Goal: Information Seeking & Learning: Check status

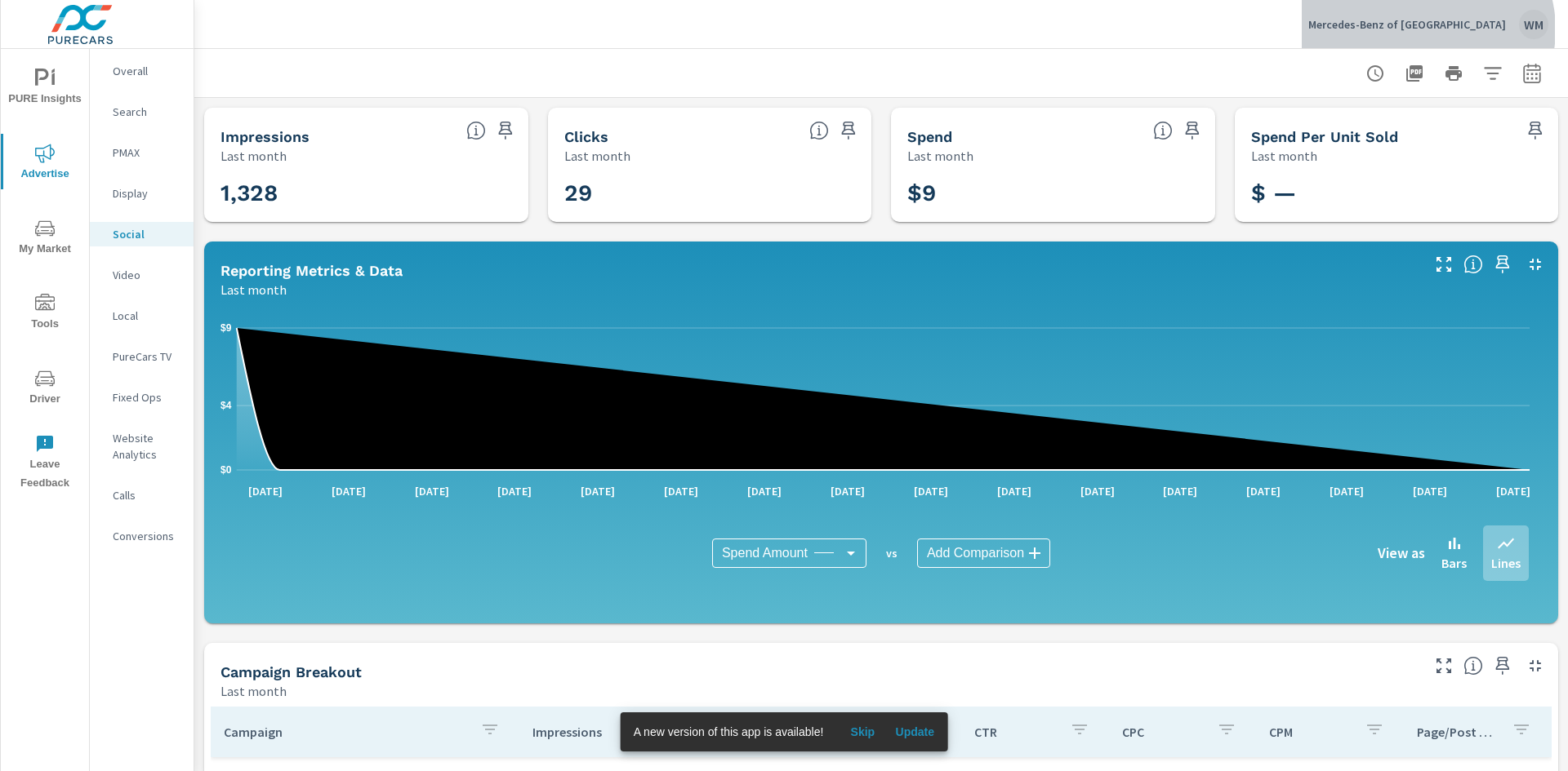
click at [1464, 30] on p "Mercedes-Benz of [GEOGRAPHIC_DATA]" at bounding box center [1406, 24] width 197 height 15
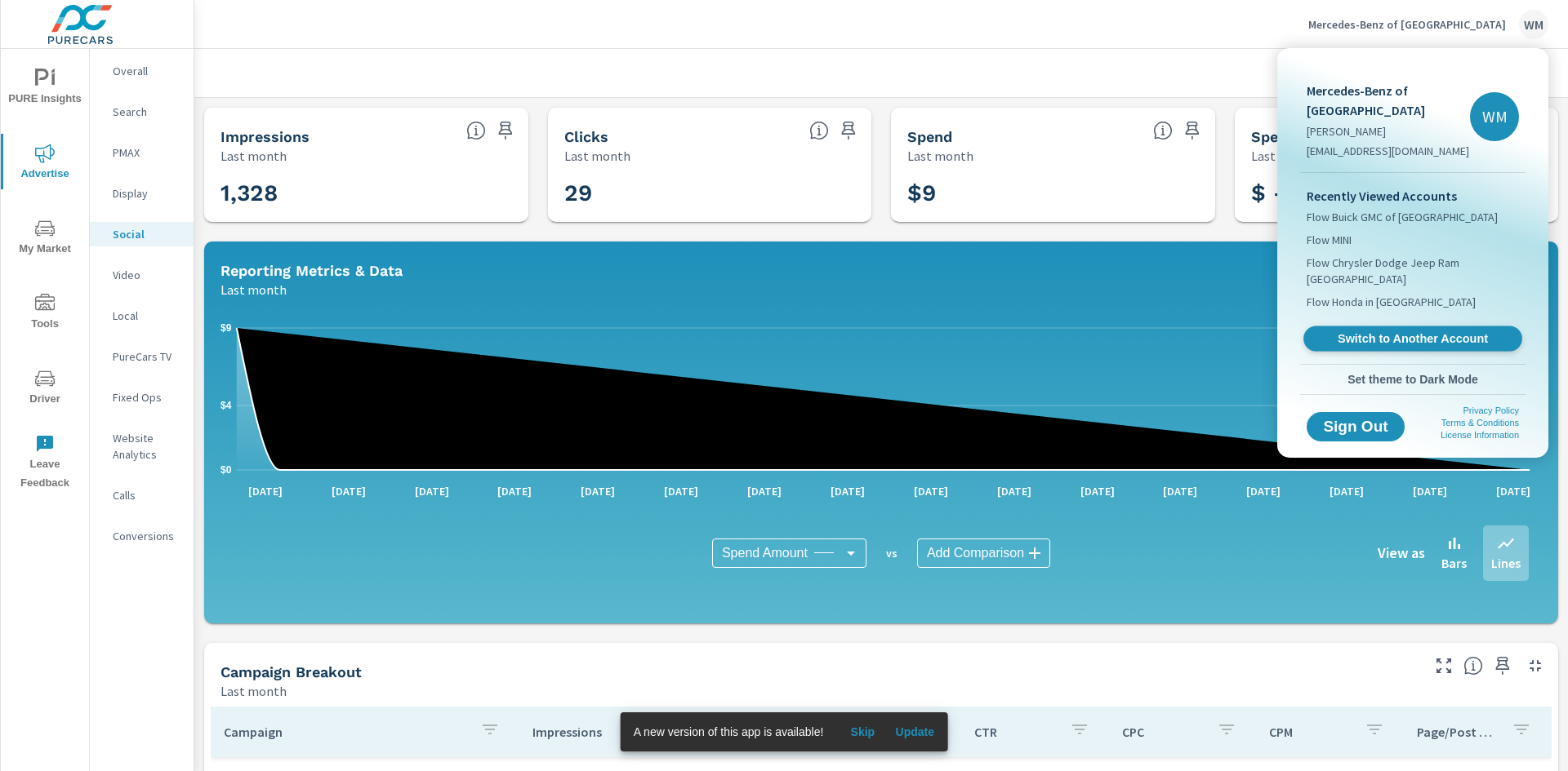
click at [1378, 340] on span "Switch to Another Account" at bounding box center [1412, 339] width 200 height 16
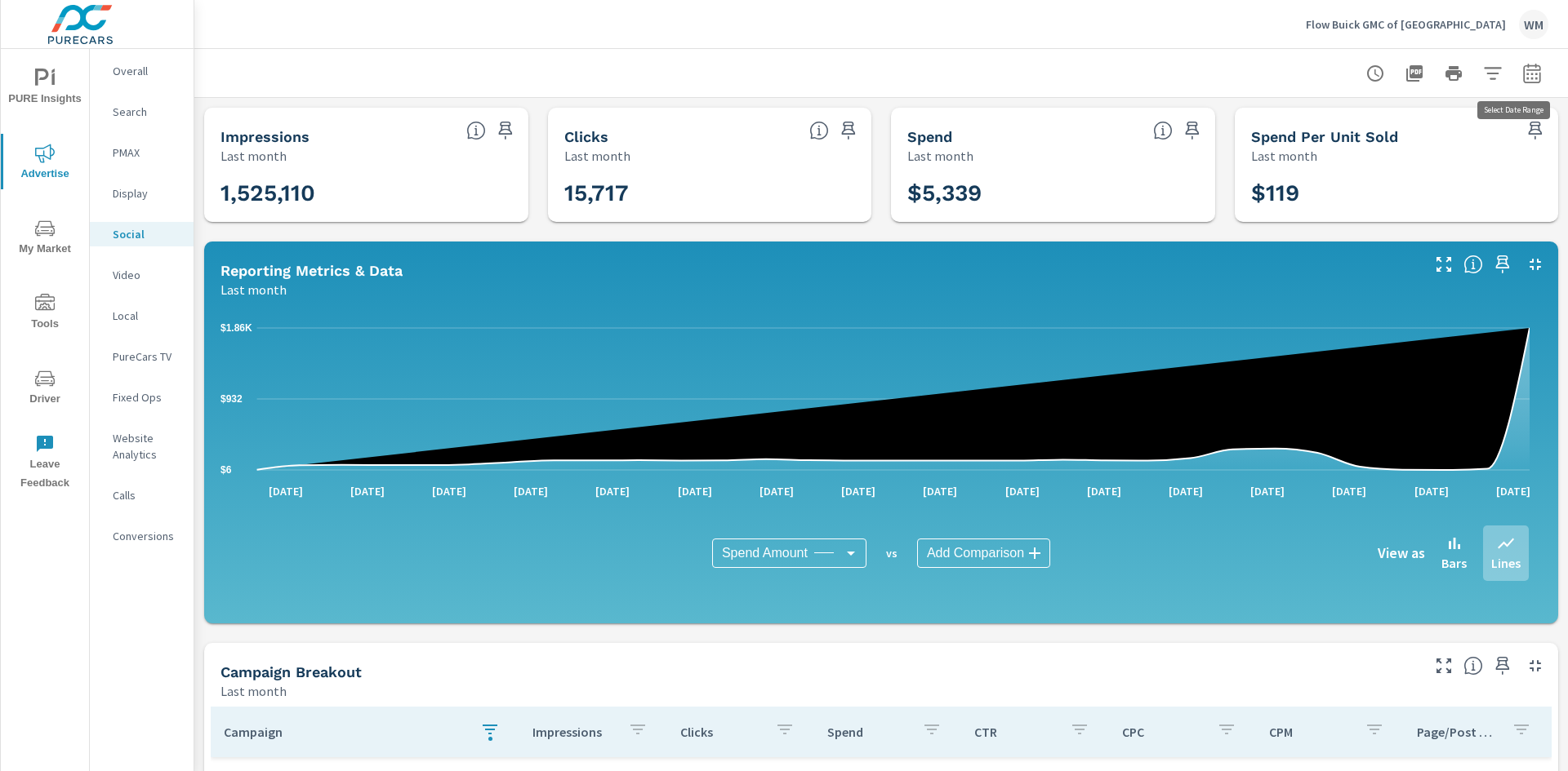
click at [1525, 81] on icon "button" at bounding box center [1531, 73] width 20 height 20
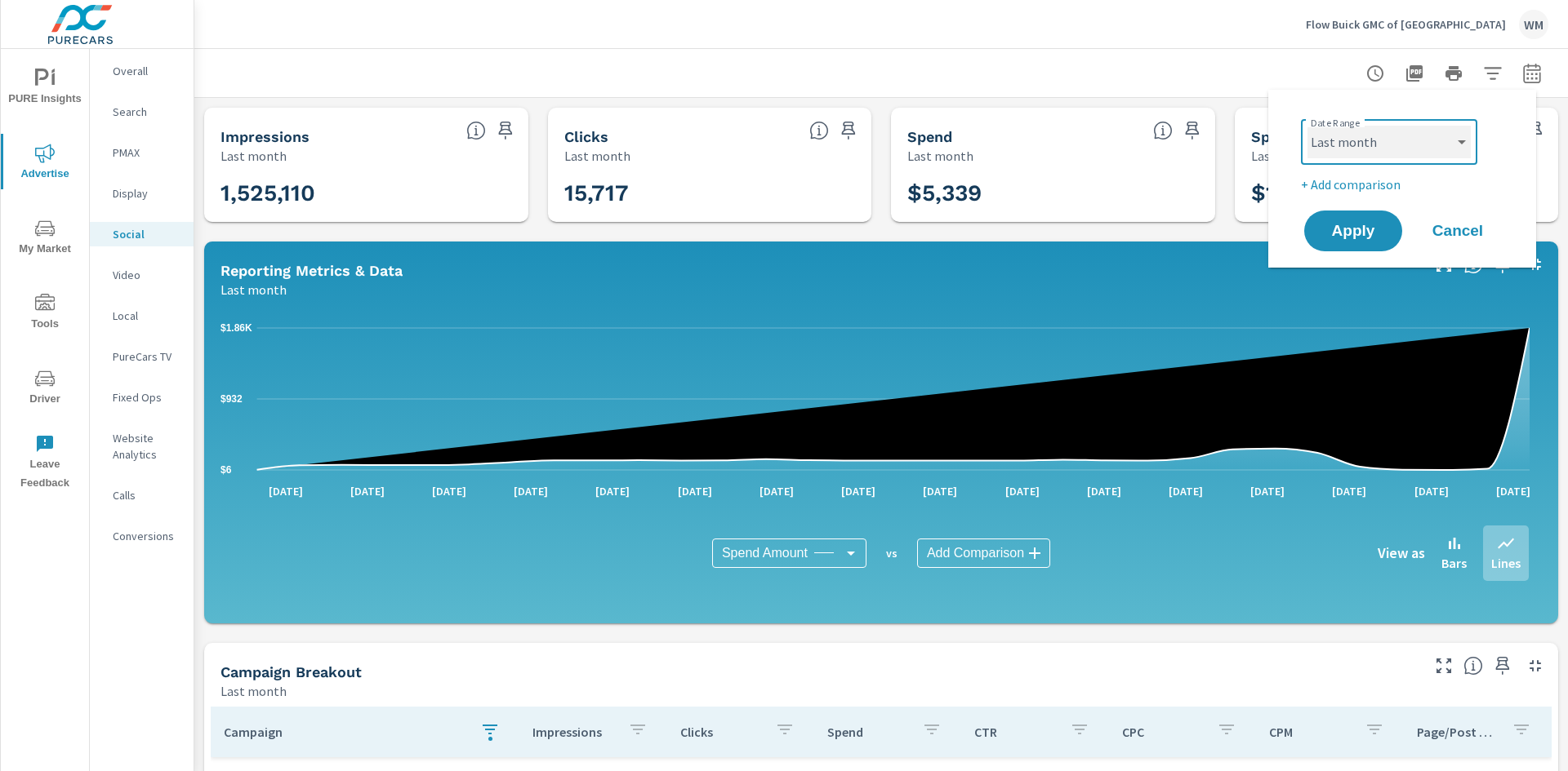
click at [1434, 136] on select "Custom Yesterday Last week Last 7 days Last 14 days Last 30 days Last 45 days L…" at bounding box center [1389, 143] width 163 height 33
click at [1307, 126] on select "Custom Yesterday Last week Last 7 days Last 14 days Last 30 days Last 45 days L…" at bounding box center [1389, 143] width 163 height 33
select select "custom"
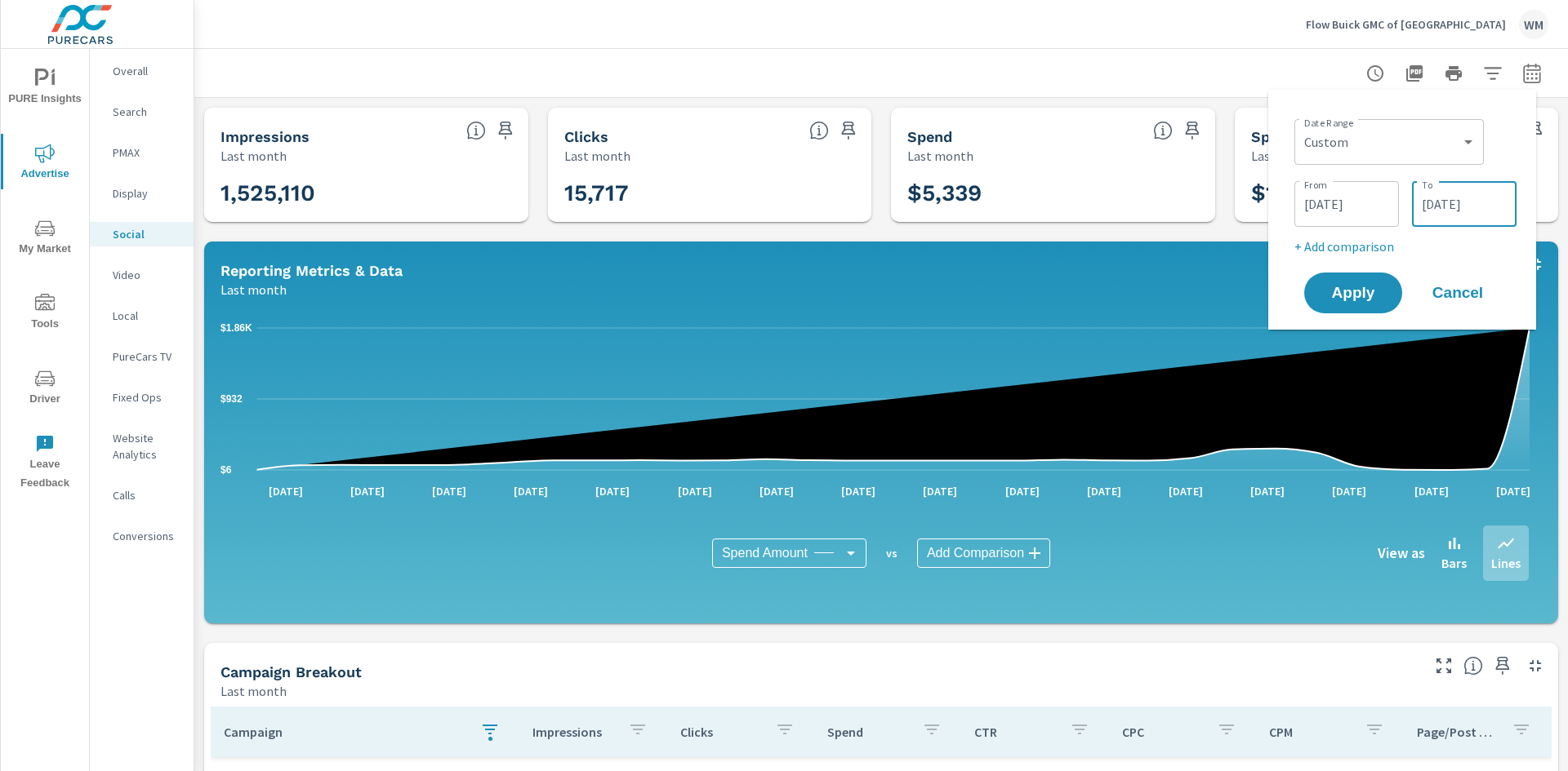
click at [1437, 202] on input "07/31/2025" at bounding box center [1464, 204] width 91 height 33
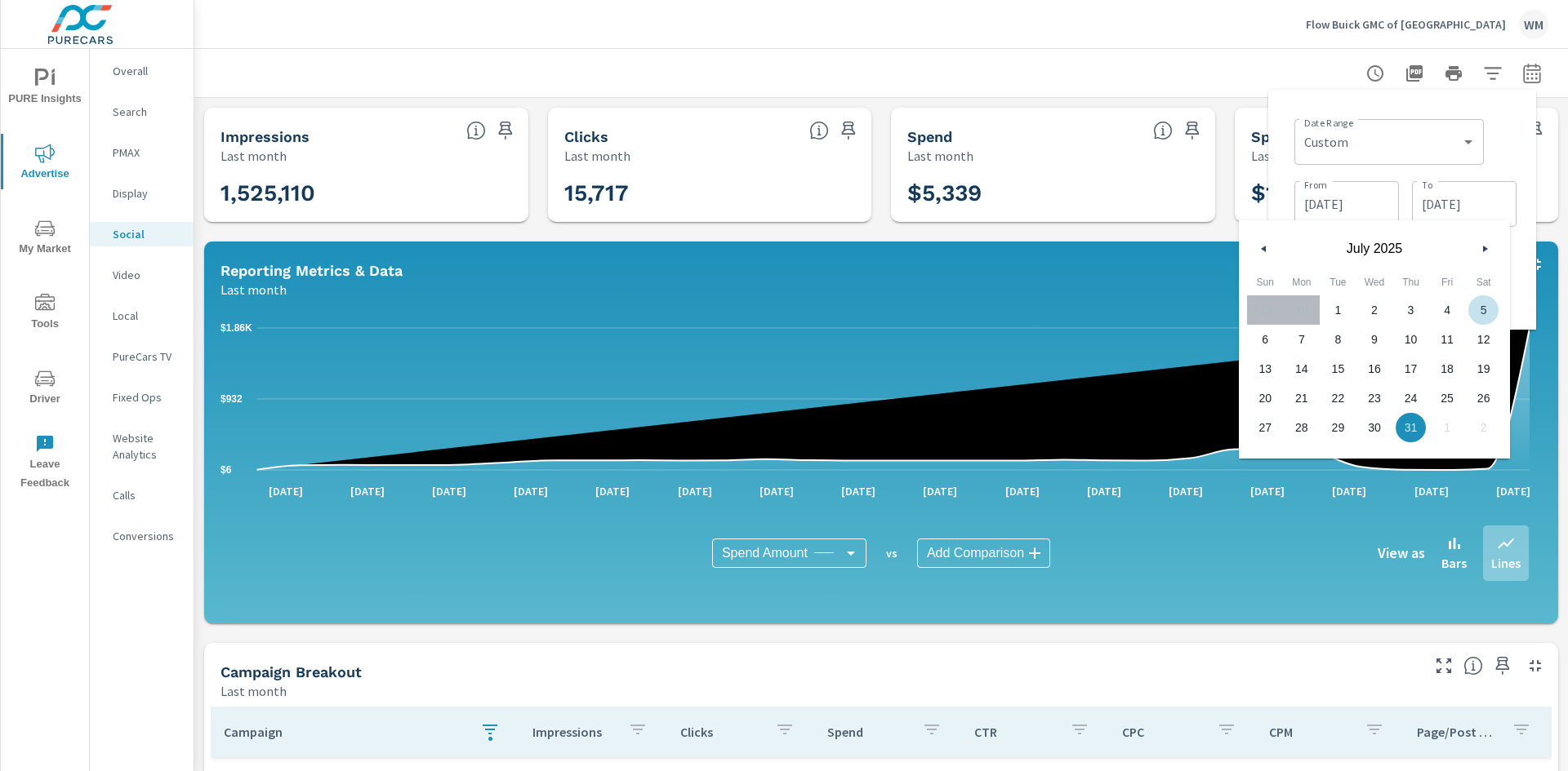
click at [1481, 249] on button "button" at bounding box center [1485, 249] width 20 height 20
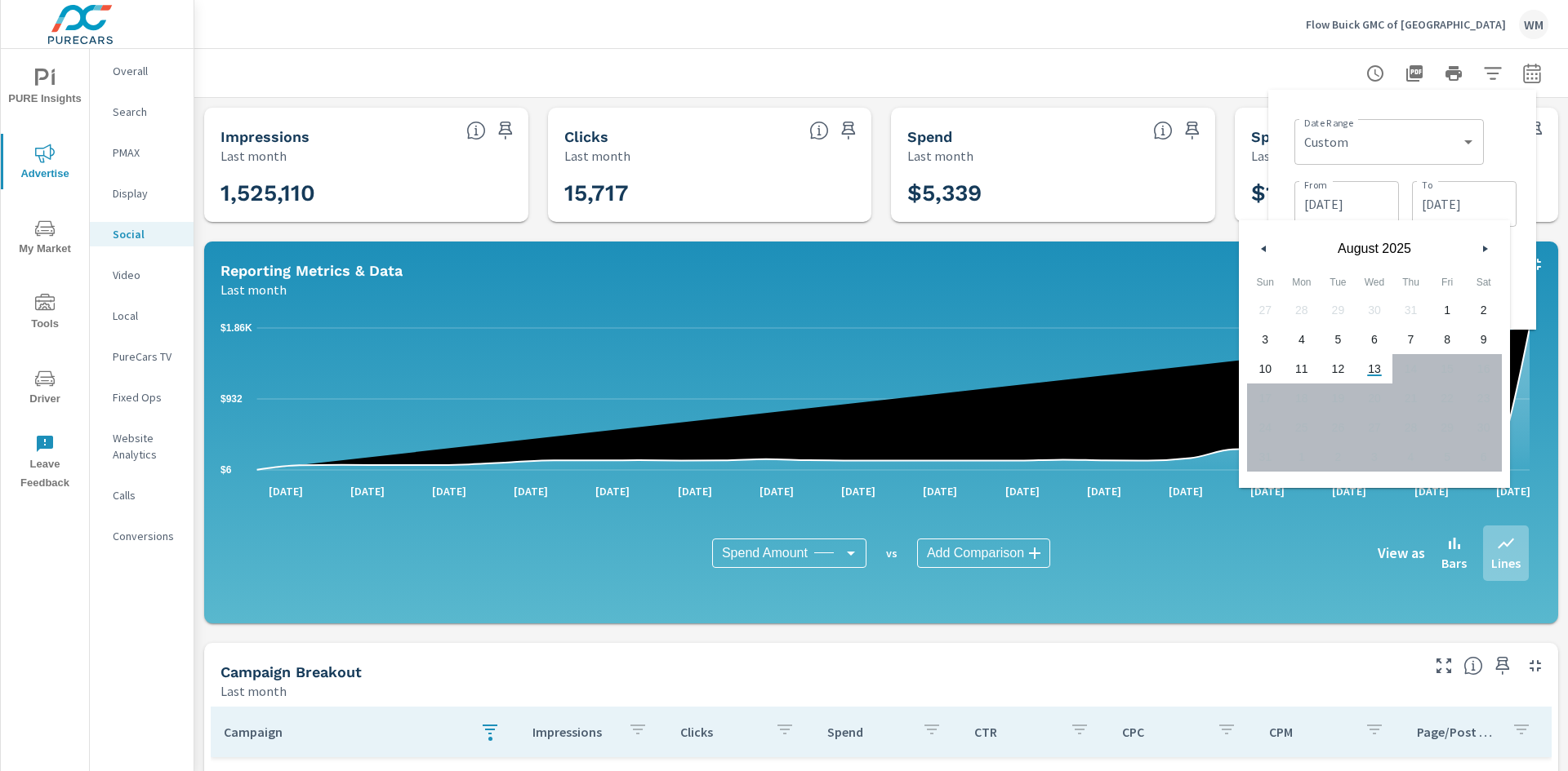
click at [1335, 370] on span "12" at bounding box center [1338, 369] width 37 height 21
type input "08/12/2025"
click at [1327, 209] on input "07/01/2025" at bounding box center [1346, 204] width 91 height 33
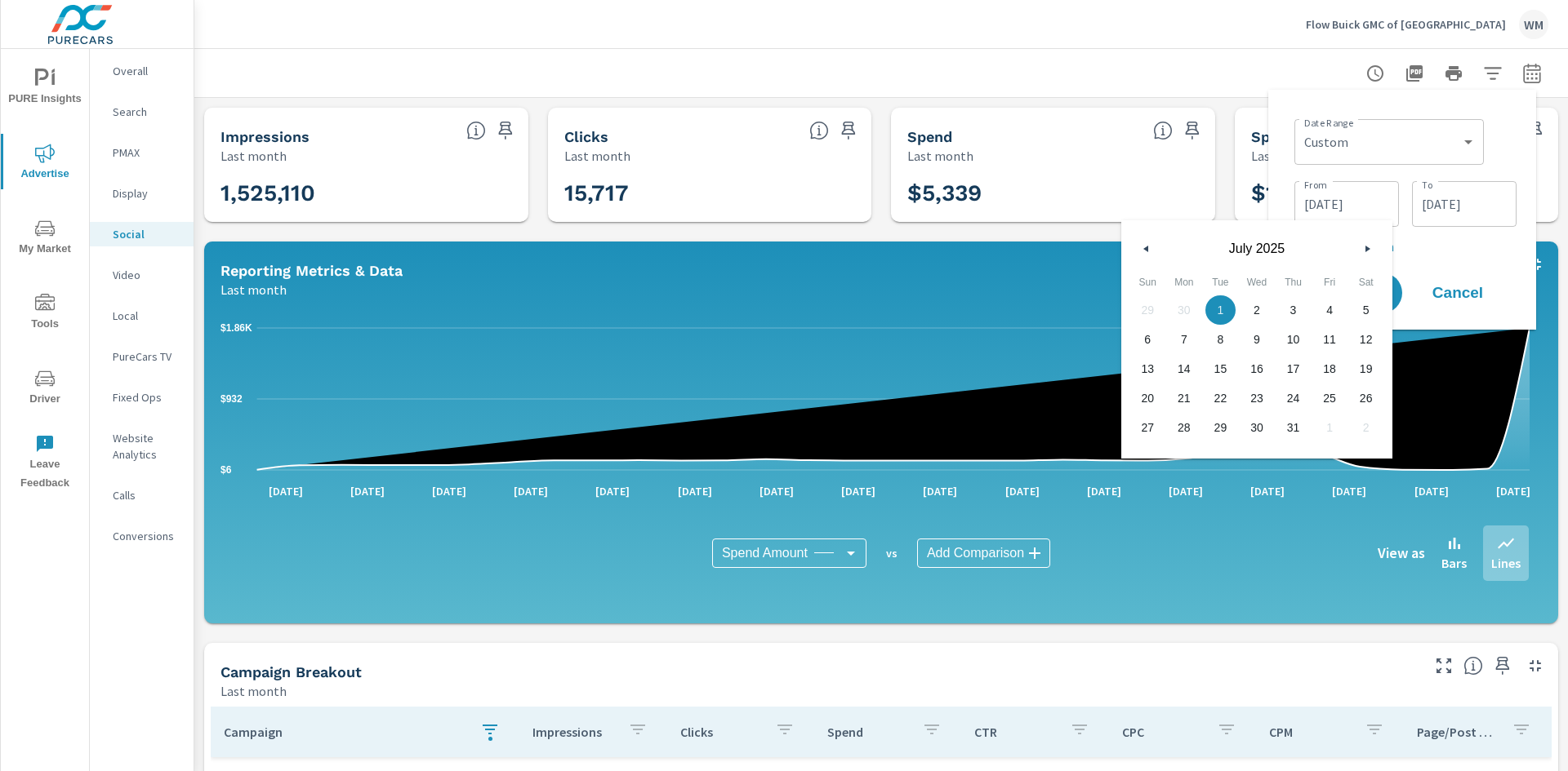
click at [1157, 253] on div "July 2025" at bounding box center [1257, 244] width 271 height 49
click at [1144, 256] on button "button" at bounding box center [1146, 249] width 20 height 20
click at [1364, 251] on button "button" at bounding box center [1366, 249] width 20 height 20
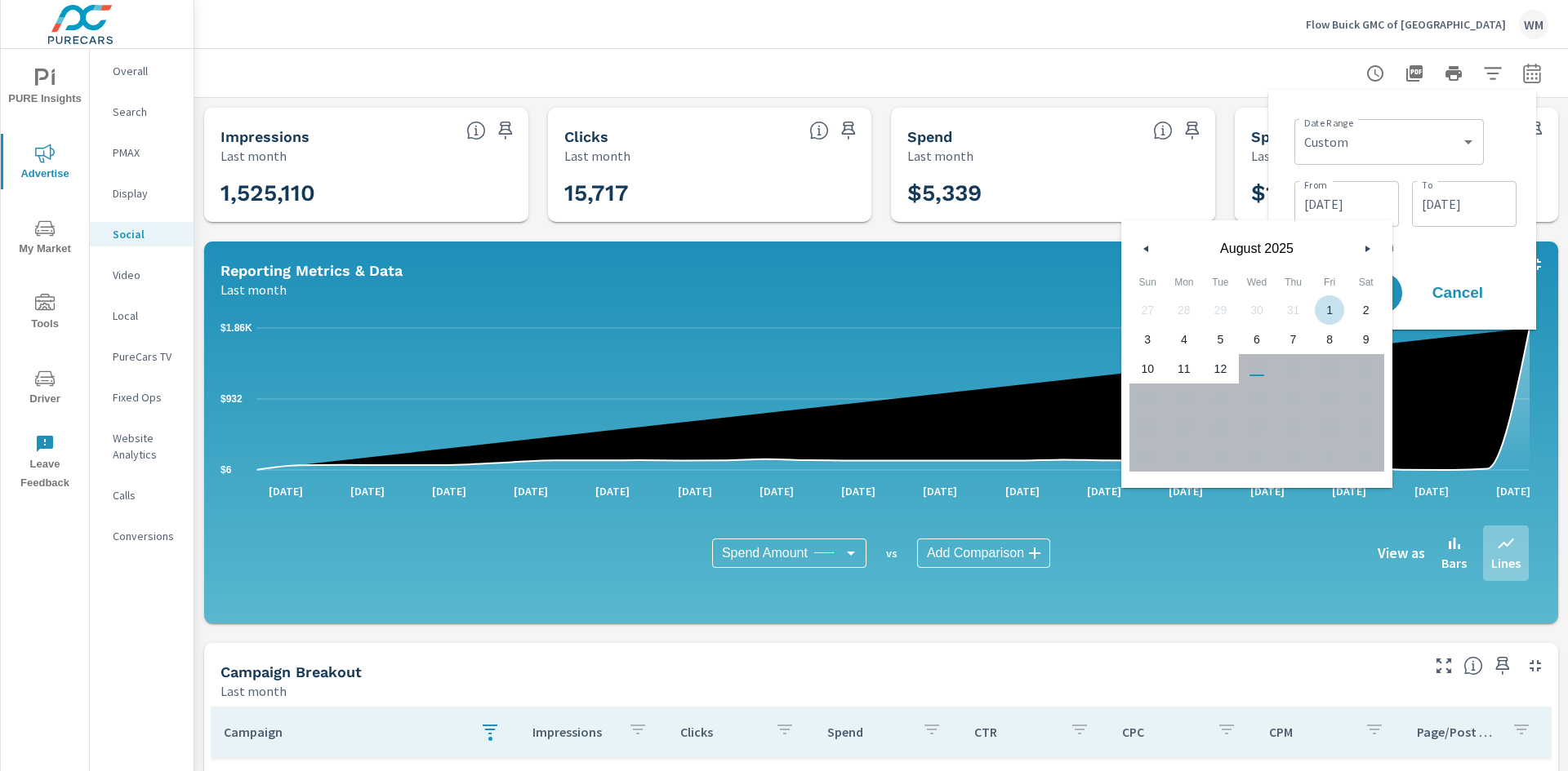
click at [1330, 306] on span "1" at bounding box center [1330, 310] width 37 height 21
type input "08/01/2025"
click at [1474, 236] on p "+ Add comparison" at bounding box center [1405, 246] width 222 height 20
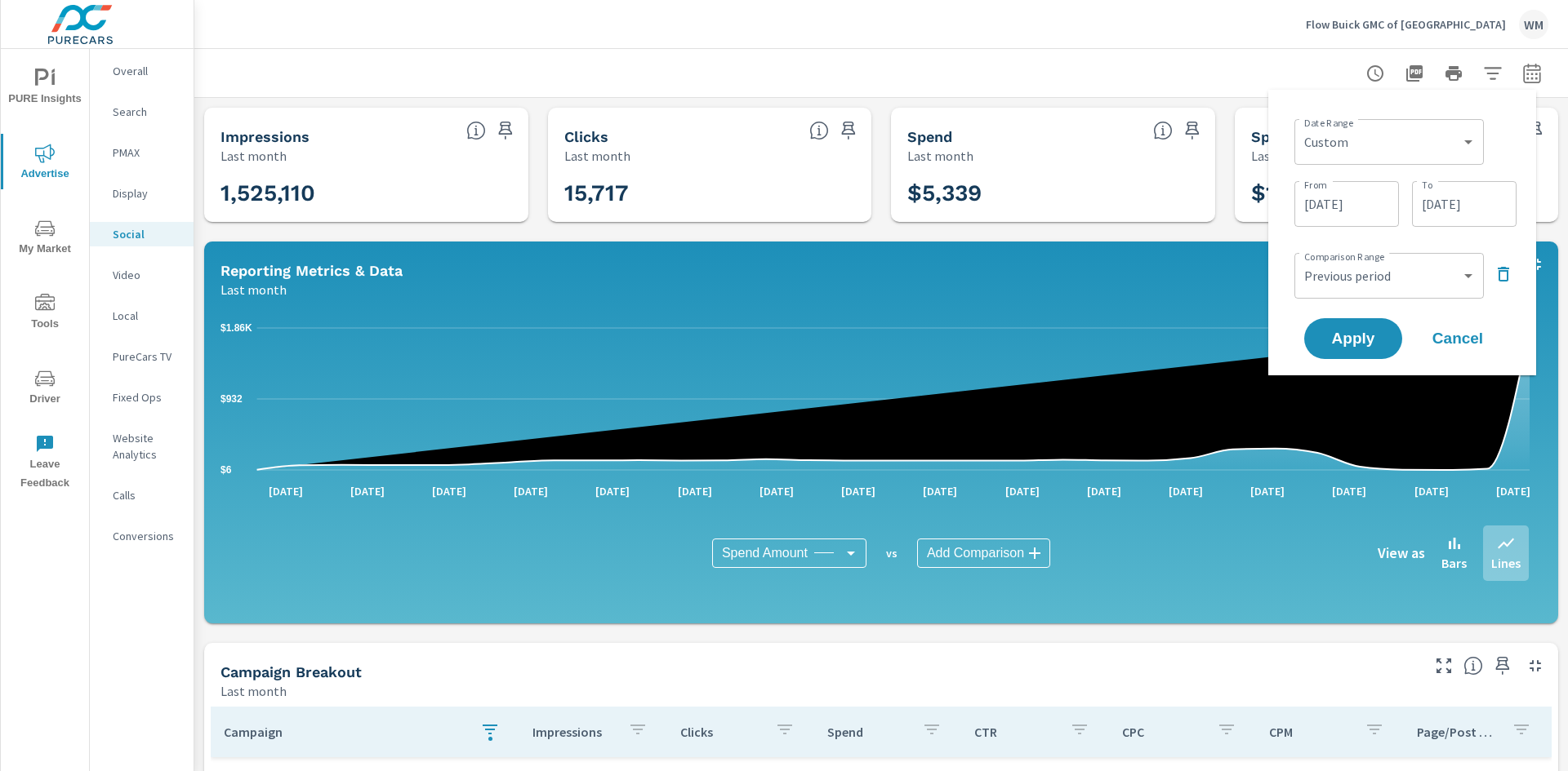
click at [1472, 295] on div "Custom Previous period Previous month Previous year ​" at bounding box center [1389, 276] width 190 height 46
click at [1467, 287] on select "Custom Previous period Previous month Previous year" at bounding box center [1389, 276] width 177 height 33
click at [1301, 260] on select "Custom Previous period Previous month Previous year" at bounding box center [1389, 276] width 177 height 33
select select "custom"
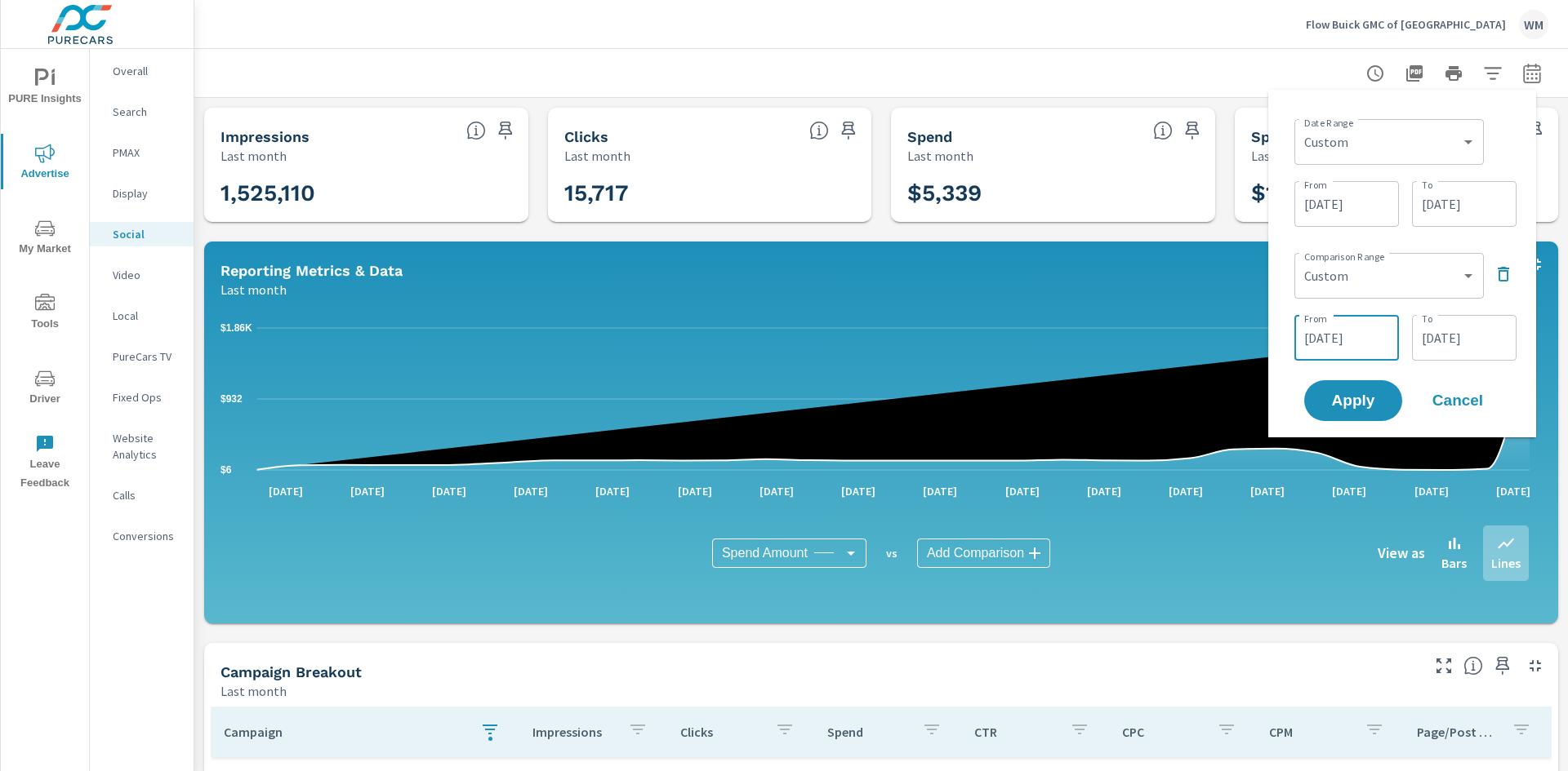
click at [1364, 343] on input "07/20/2025" at bounding box center [1346, 338] width 91 height 33
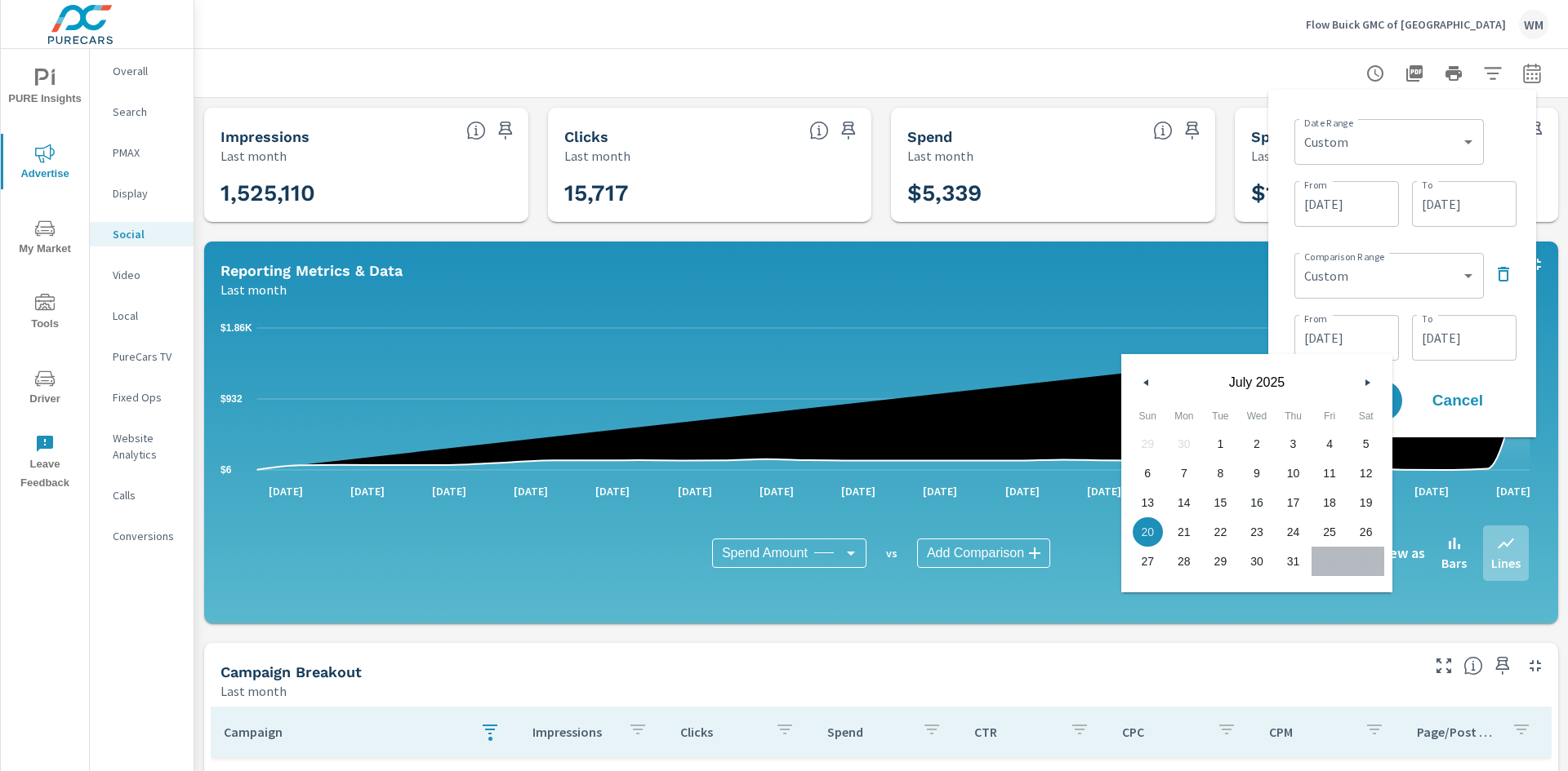
click at [1358, 385] on button "button" at bounding box center [1366, 382] width 20 height 20
click at [1216, 444] on span "1" at bounding box center [1220, 444] width 37 height 21
type input "07/01/2025"
click at [1457, 340] on input "07/31/2025" at bounding box center [1464, 338] width 91 height 33
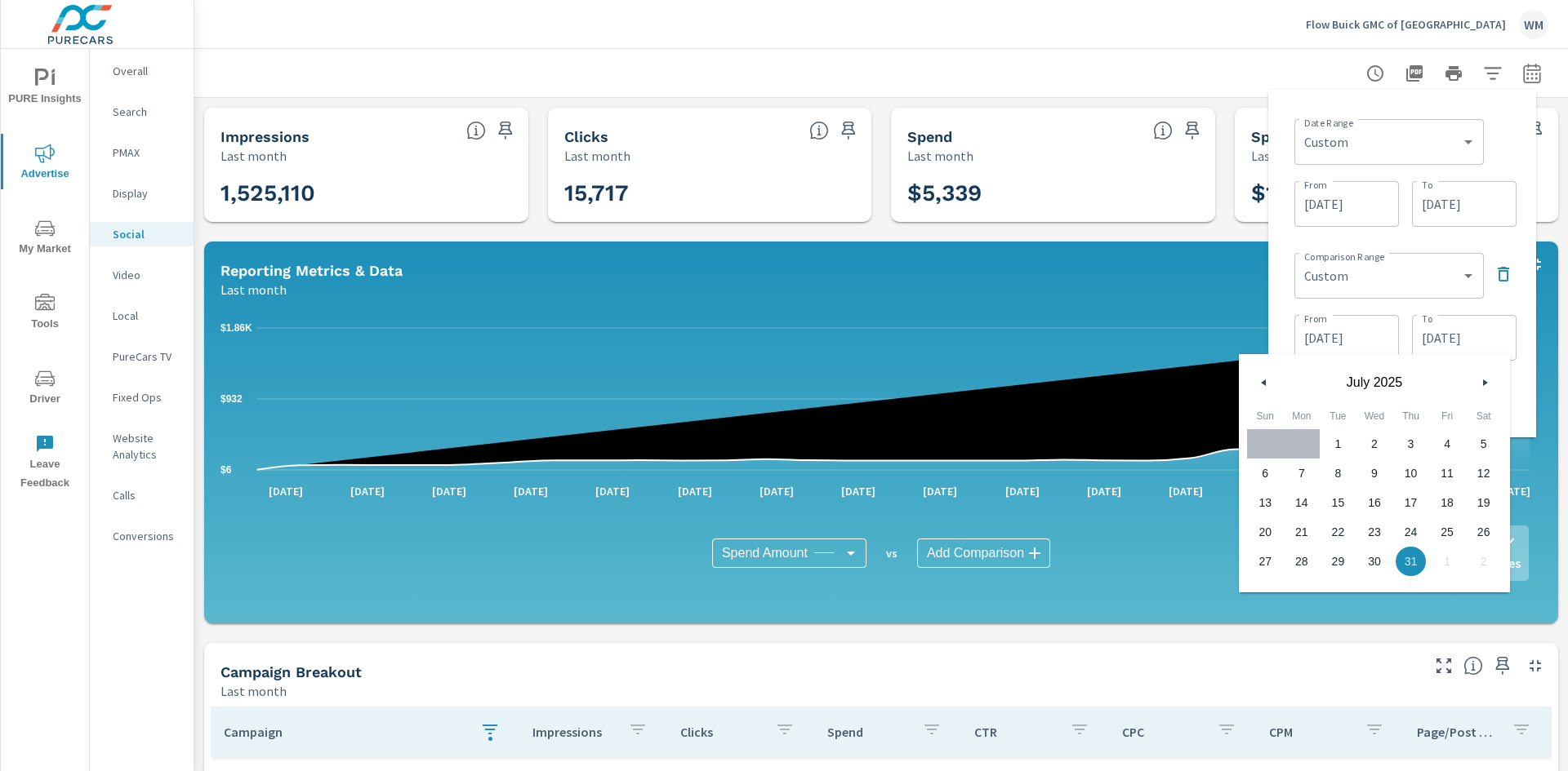
click at [1484, 475] on span "12" at bounding box center [1483, 473] width 37 height 21
type input "07/12/2025"
click at [1495, 242] on div "Date Range Custom Yesterday Last week Last 7 days Last 14 days Last 30 days Las…" at bounding box center [1402, 263] width 242 height 322
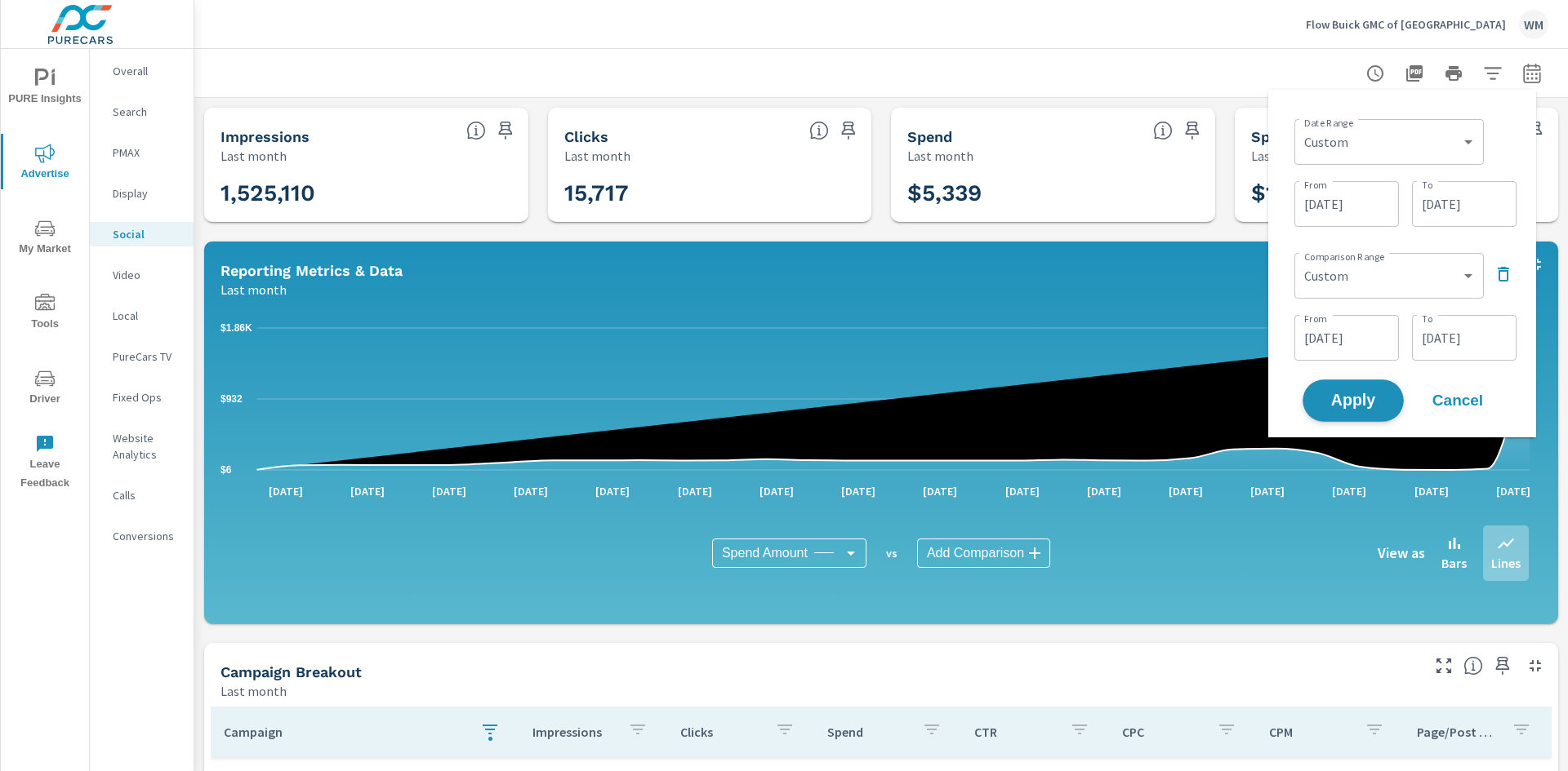
click at [1367, 407] on span "Apply" at bounding box center [1352, 402] width 67 height 16
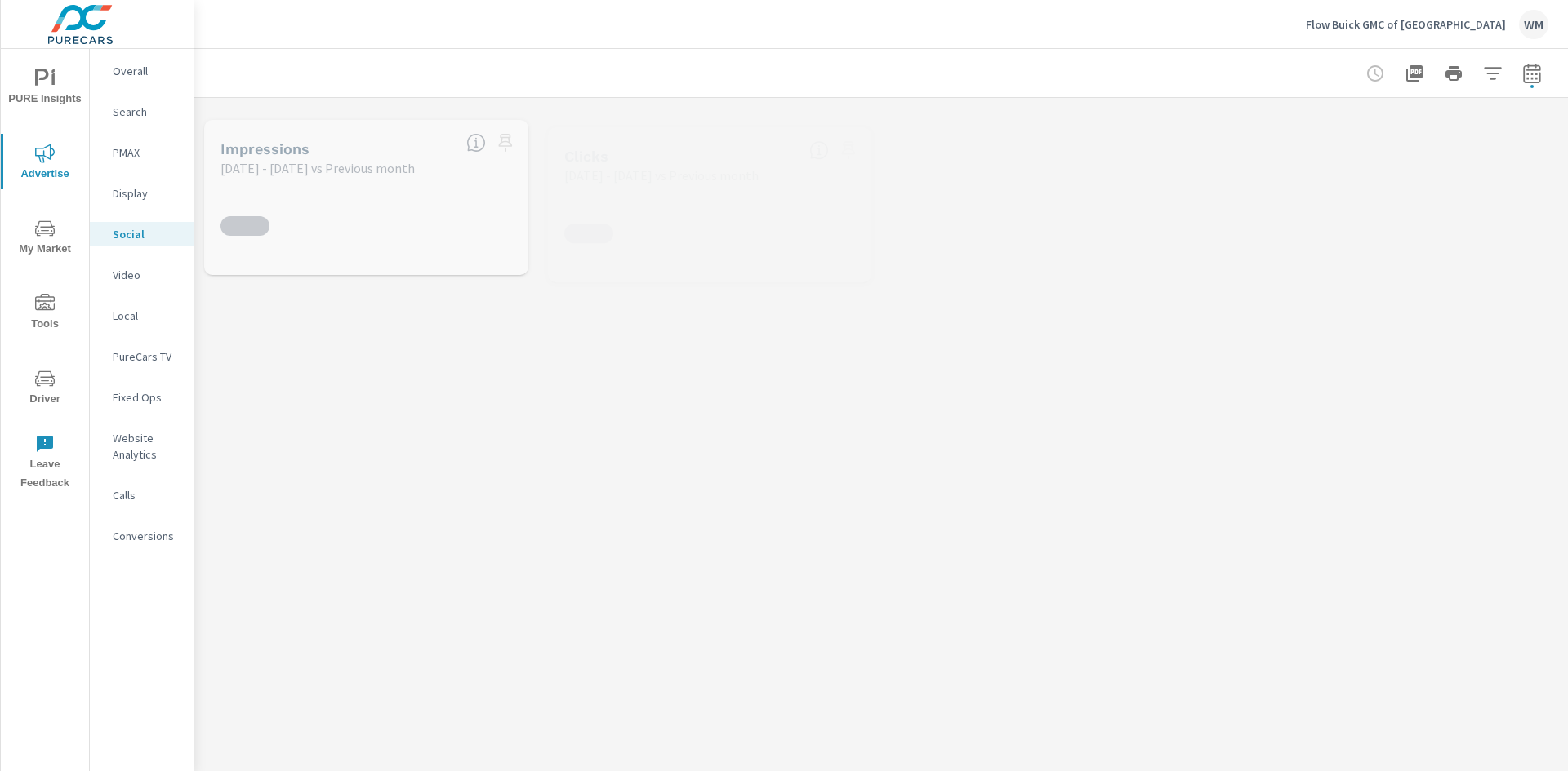
scroll to position [82, 0]
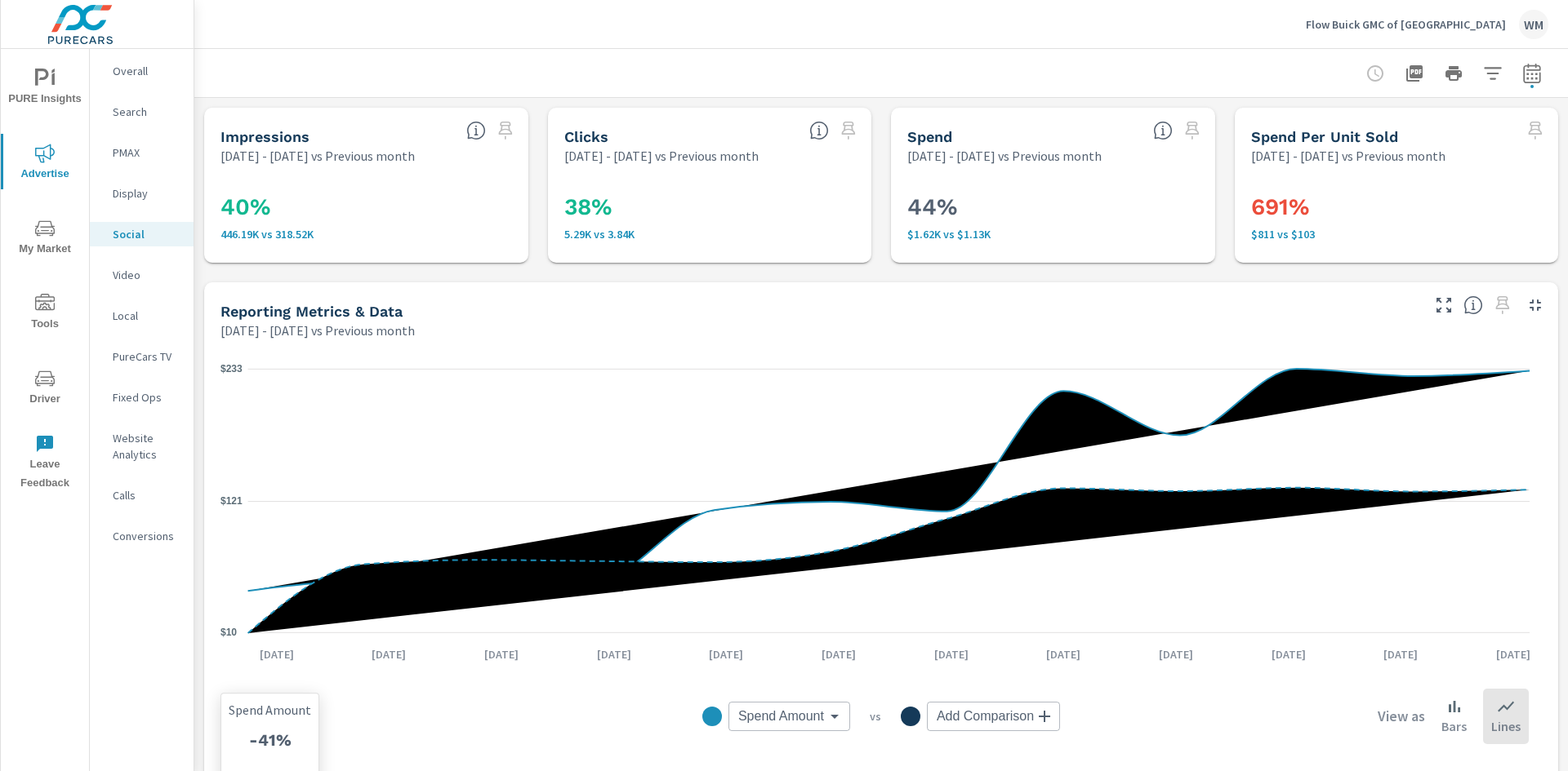
scroll to position [571, 0]
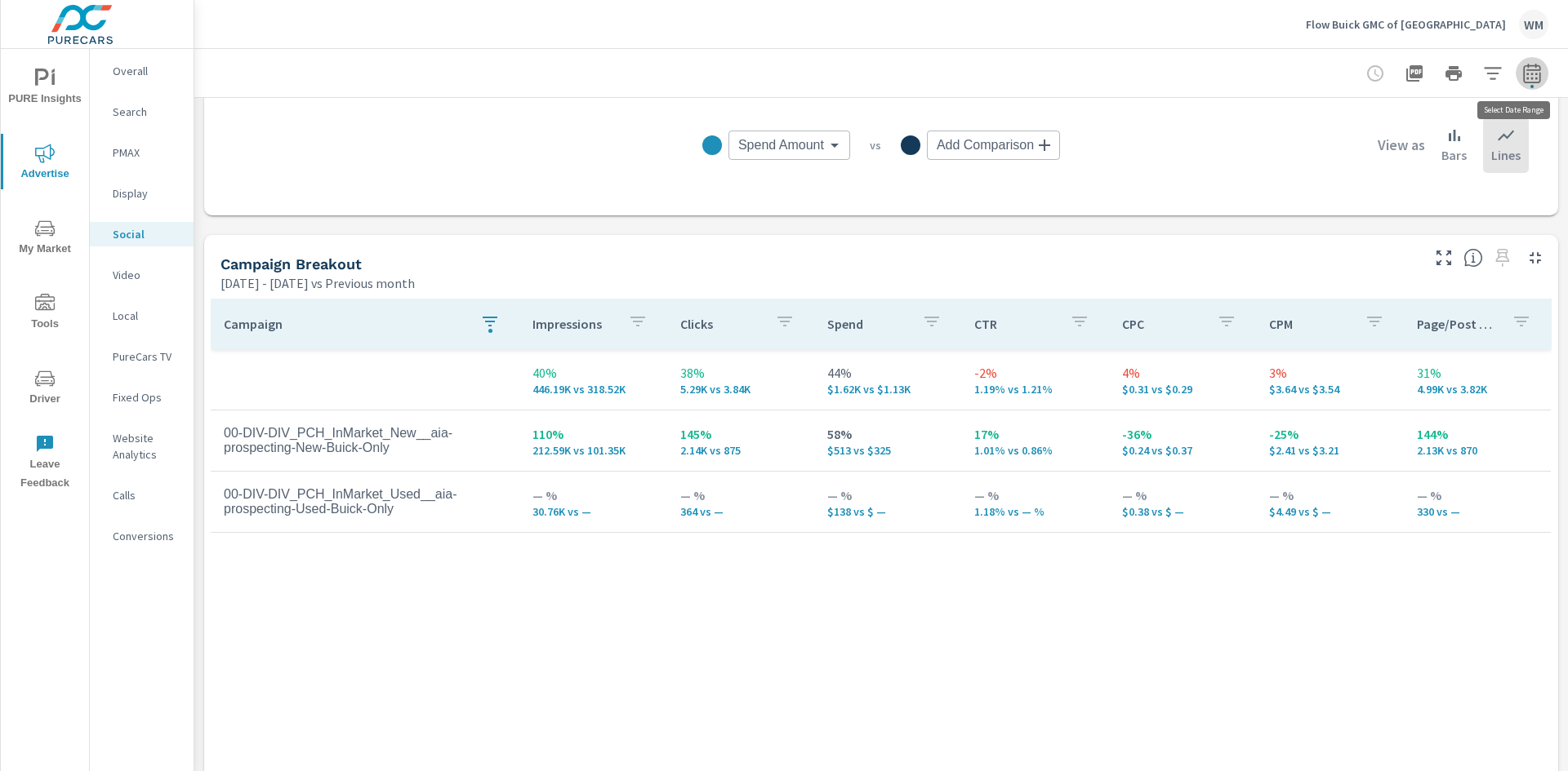
click at [1526, 73] on icon "button" at bounding box center [1531, 73] width 20 height 20
select select "Previous month"
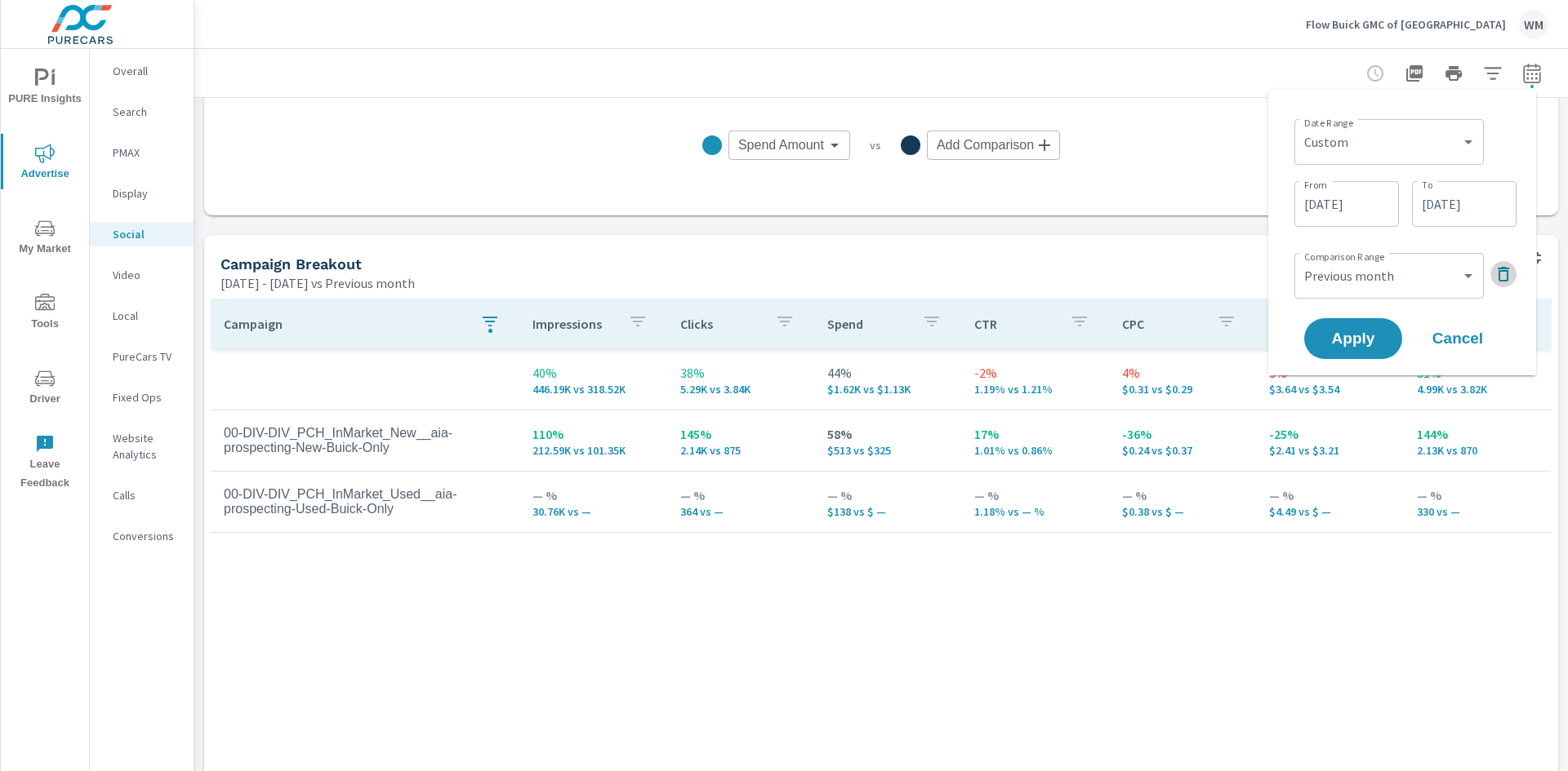
click at [1502, 270] on icon "button" at bounding box center [1503, 274] width 11 height 15
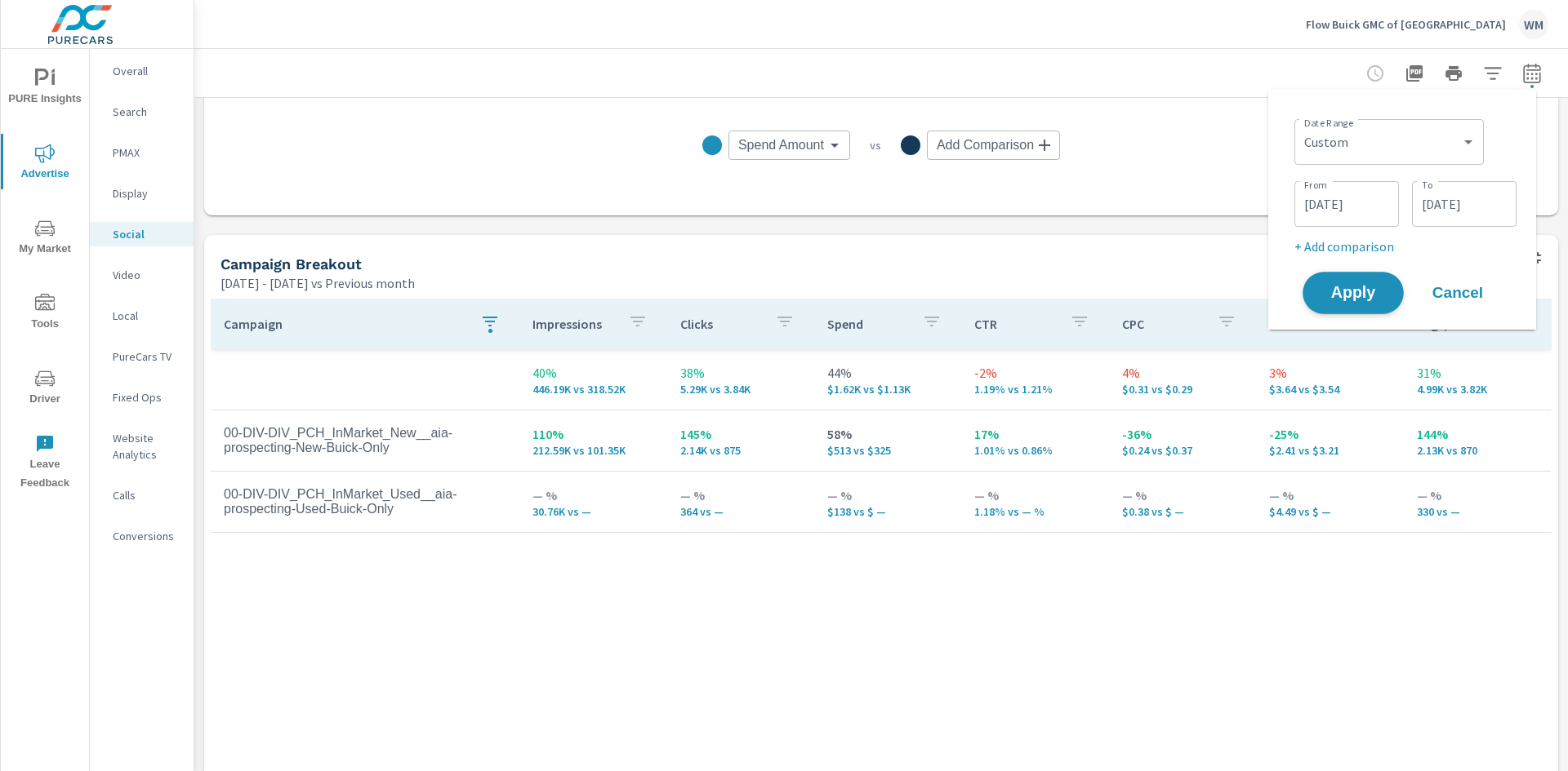
click at [1355, 297] on span "Apply" at bounding box center [1352, 294] width 67 height 16
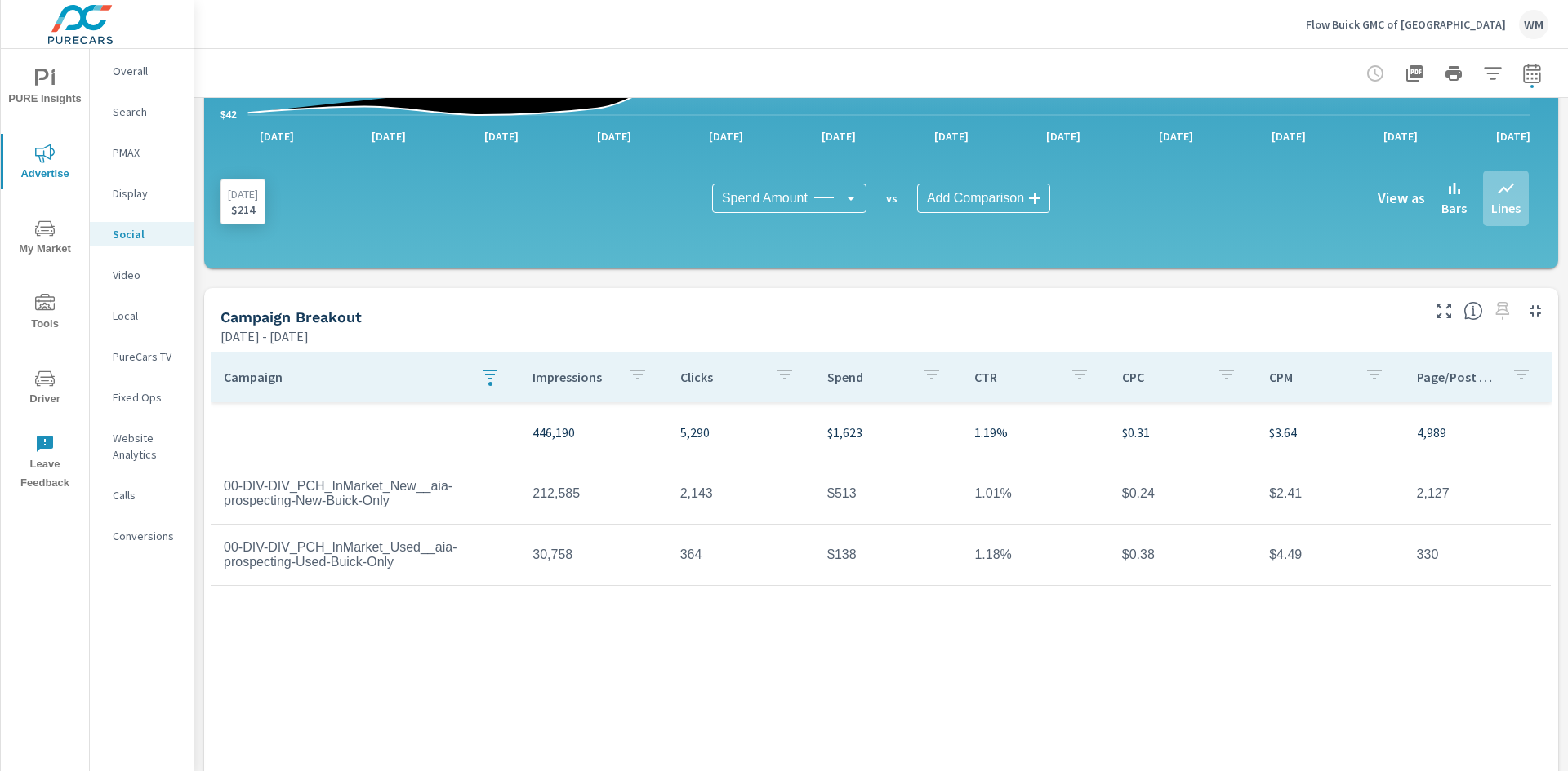
scroll to position [397, 0]
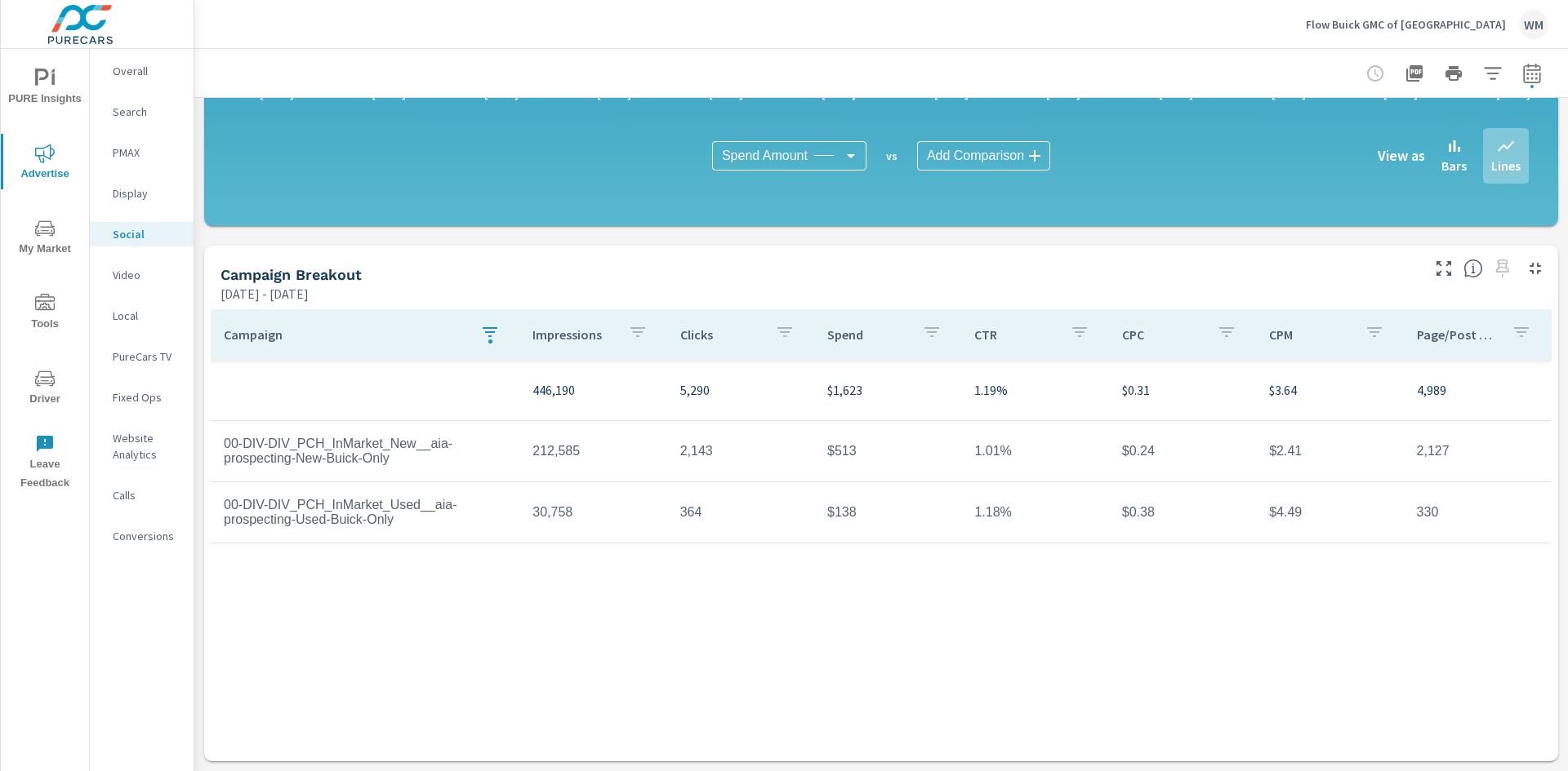
click at [1535, 64] on div at bounding box center [1453, 74] width 190 height 33
click at [1528, 72] on icon "button" at bounding box center [1531, 73] width 20 height 20
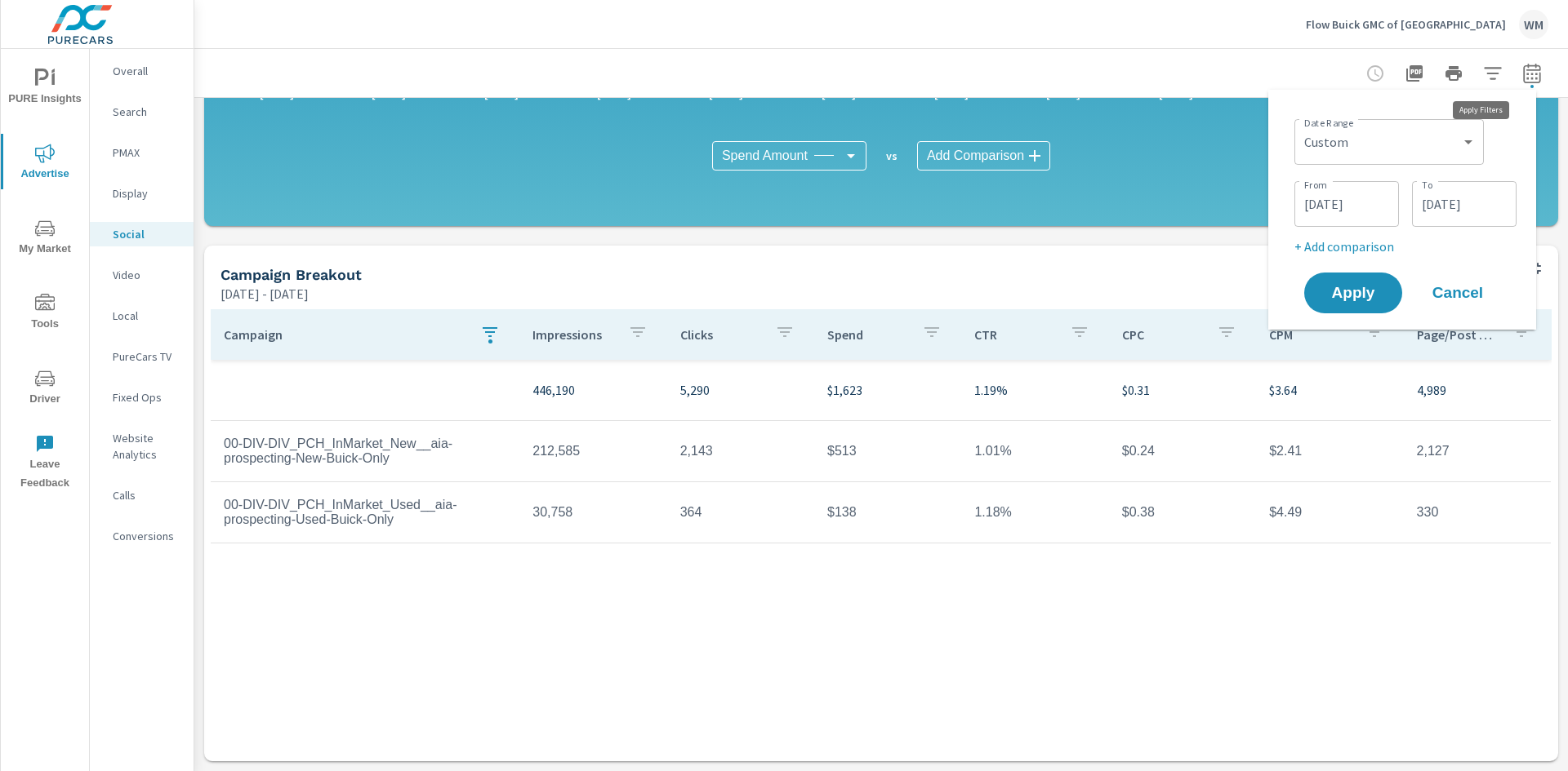
click at [1484, 73] on icon "button" at bounding box center [1492, 73] width 17 height 12
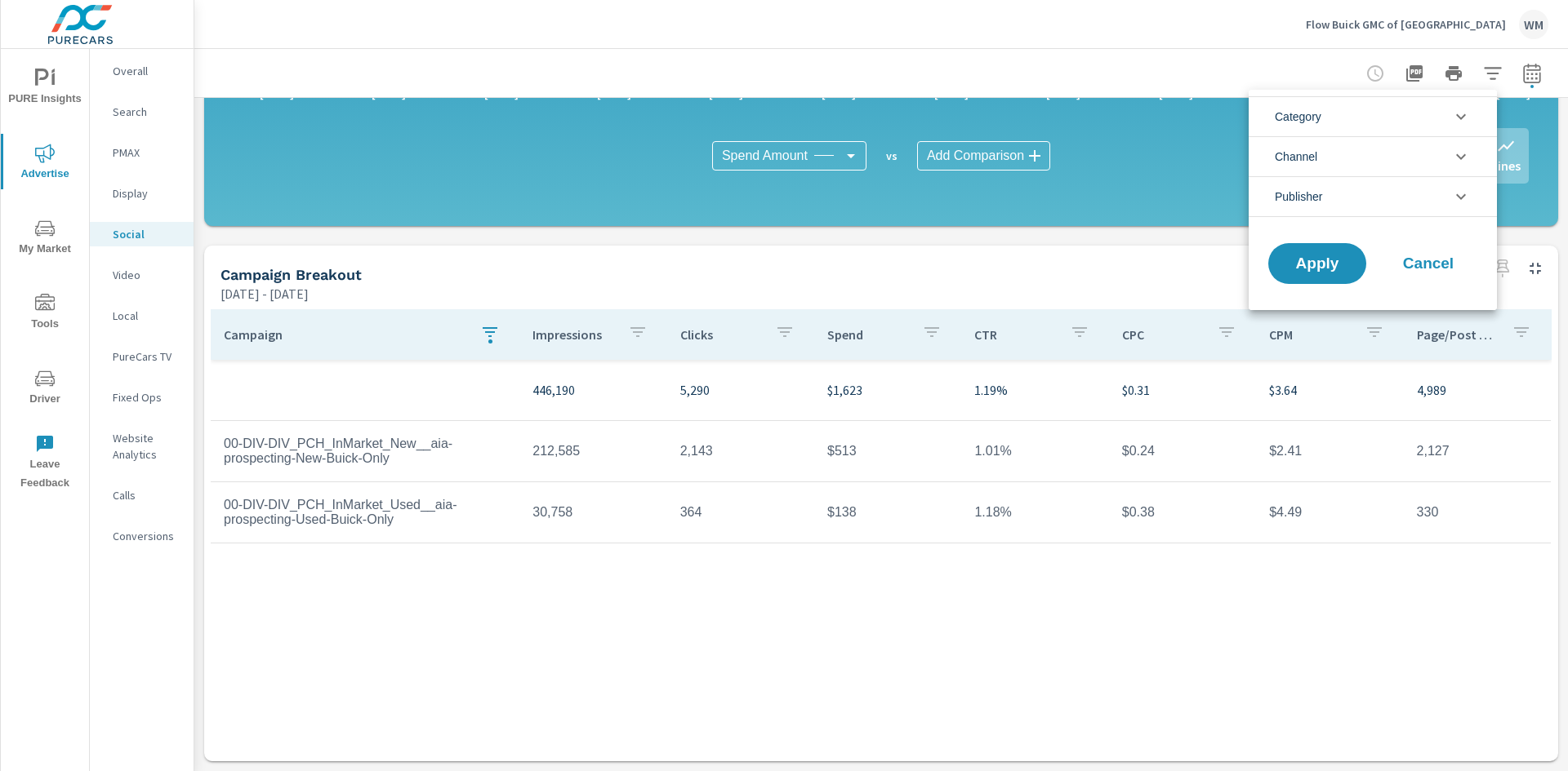
click at [1405, 123] on li "Category" at bounding box center [1371, 116] width 248 height 40
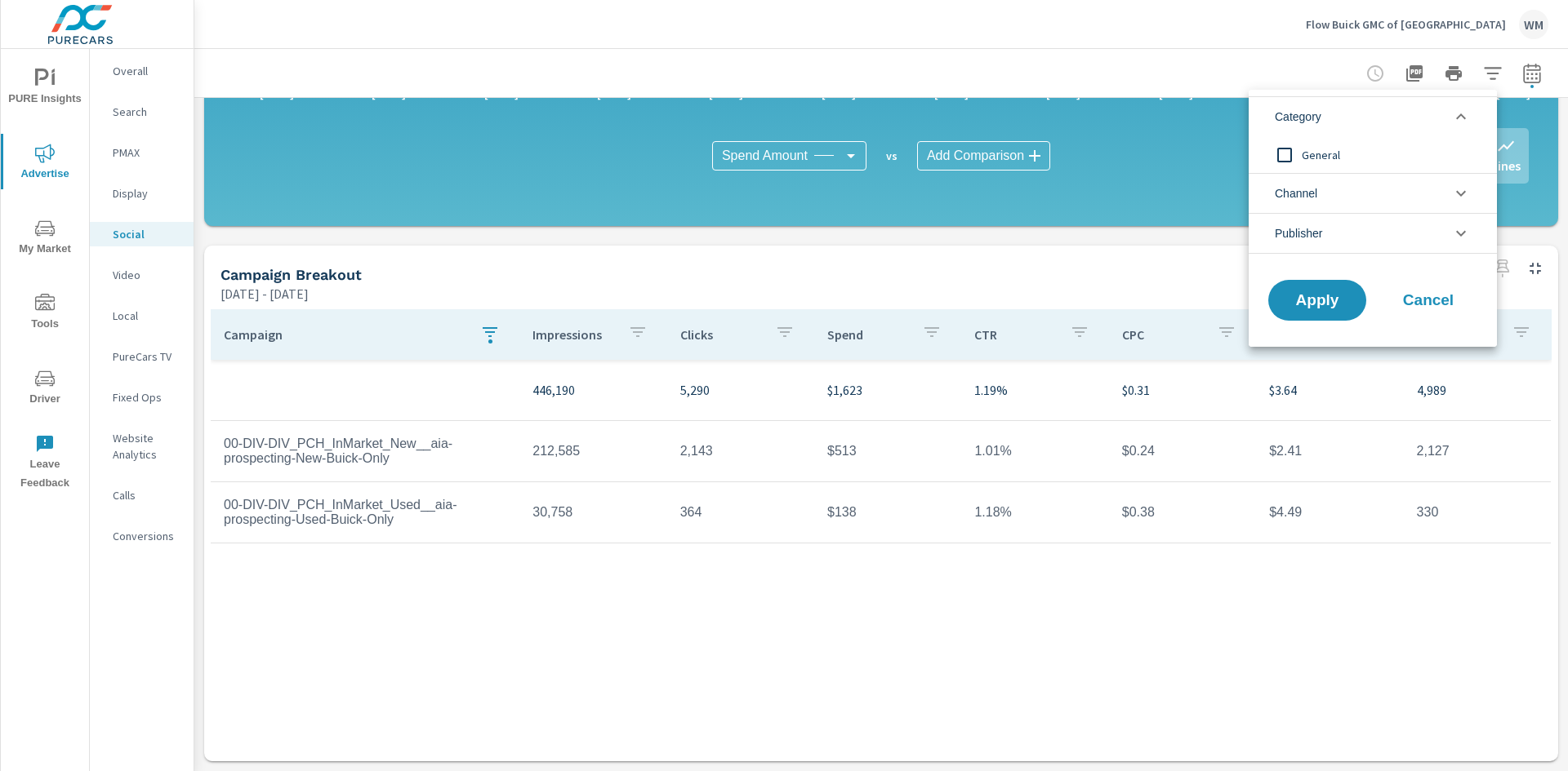
click at [1405, 123] on li "Category" at bounding box center [1371, 116] width 248 height 40
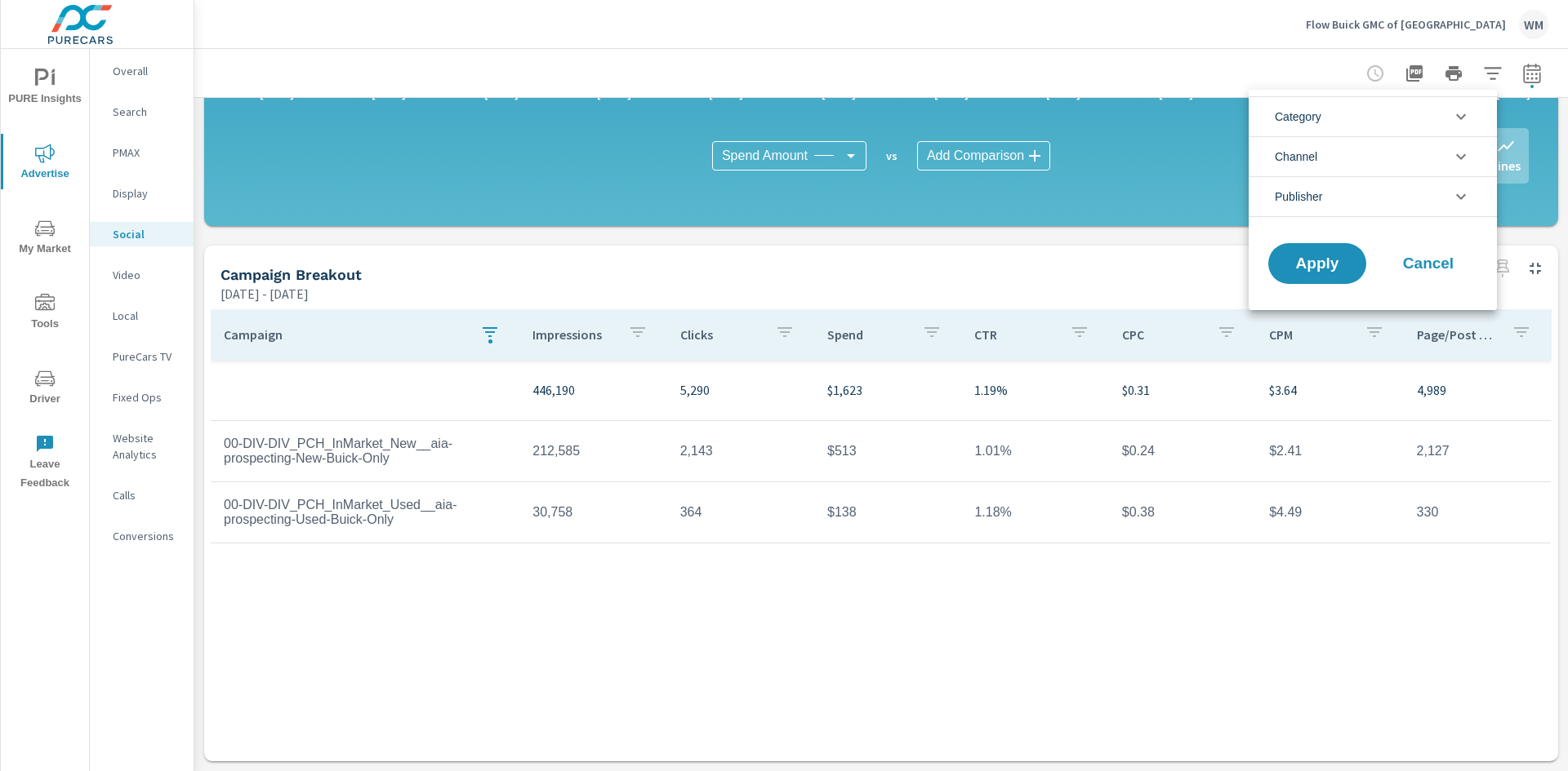
click at [1405, 154] on li "Channel" at bounding box center [1371, 156] width 248 height 40
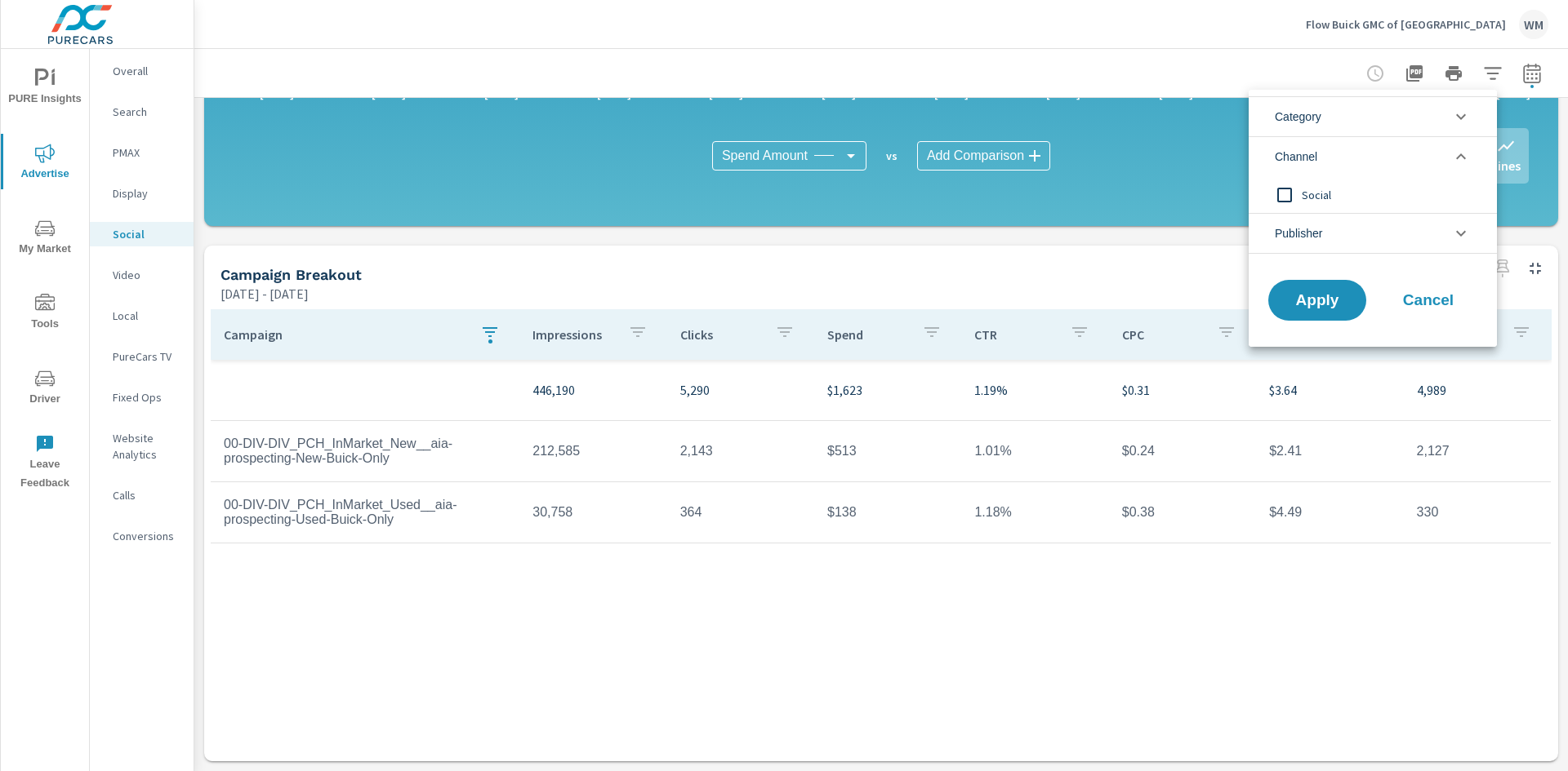
click at [1405, 154] on li "Channel" at bounding box center [1371, 156] width 248 height 40
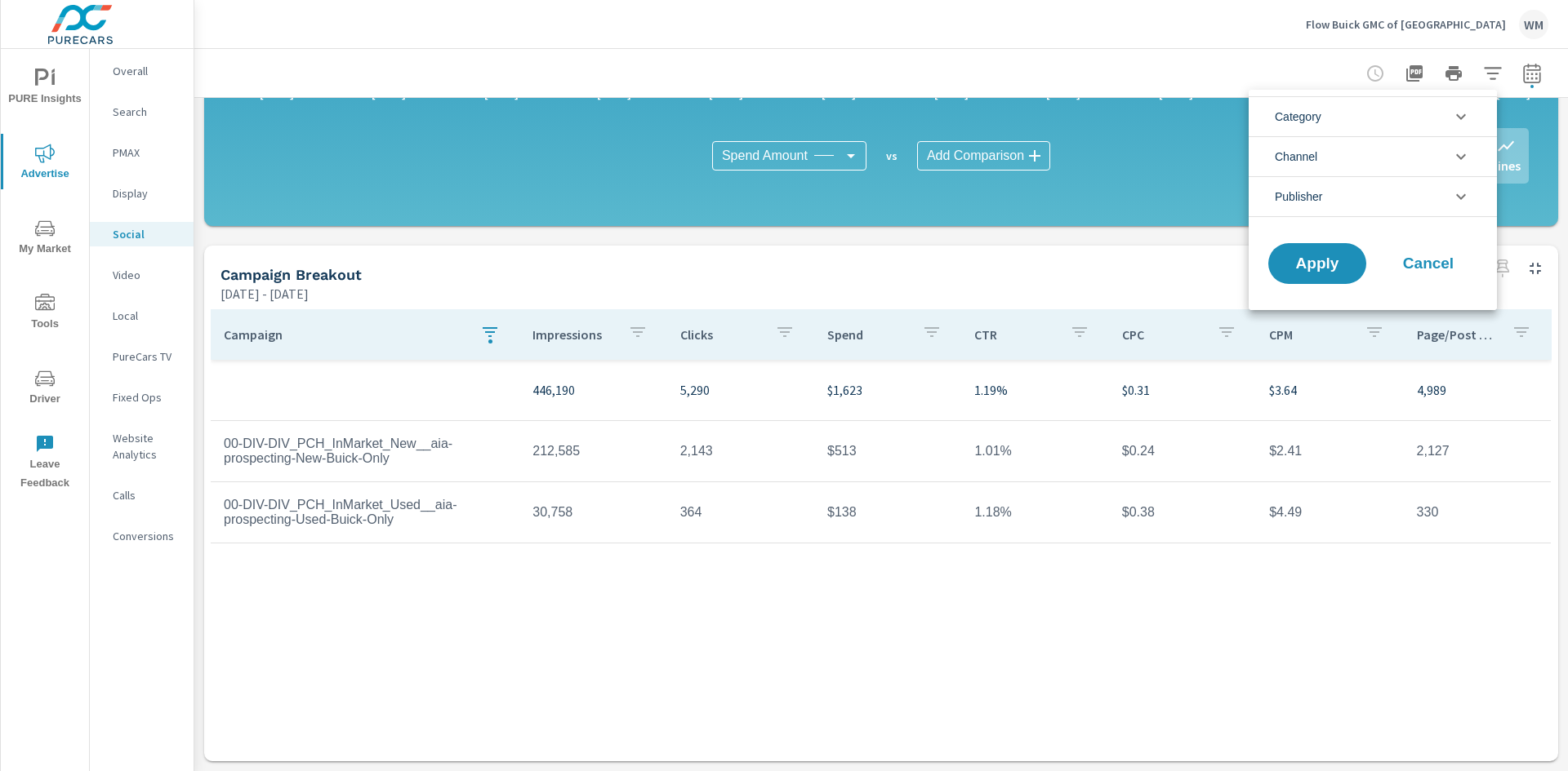
click at [1405, 201] on li "Publisher" at bounding box center [1371, 196] width 248 height 41
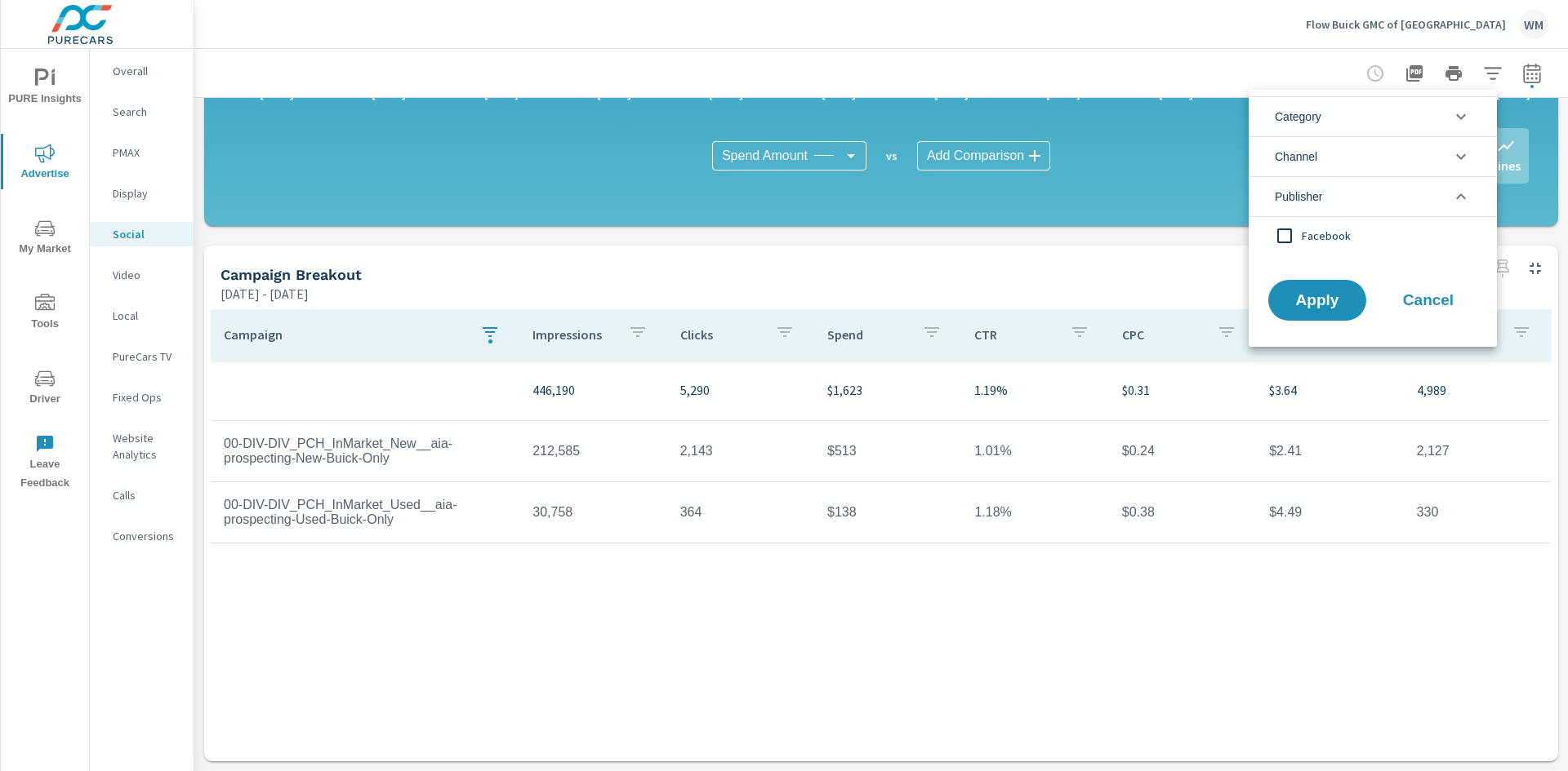
click at [1405, 201] on li "Publisher" at bounding box center [1371, 196] width 248 height 41
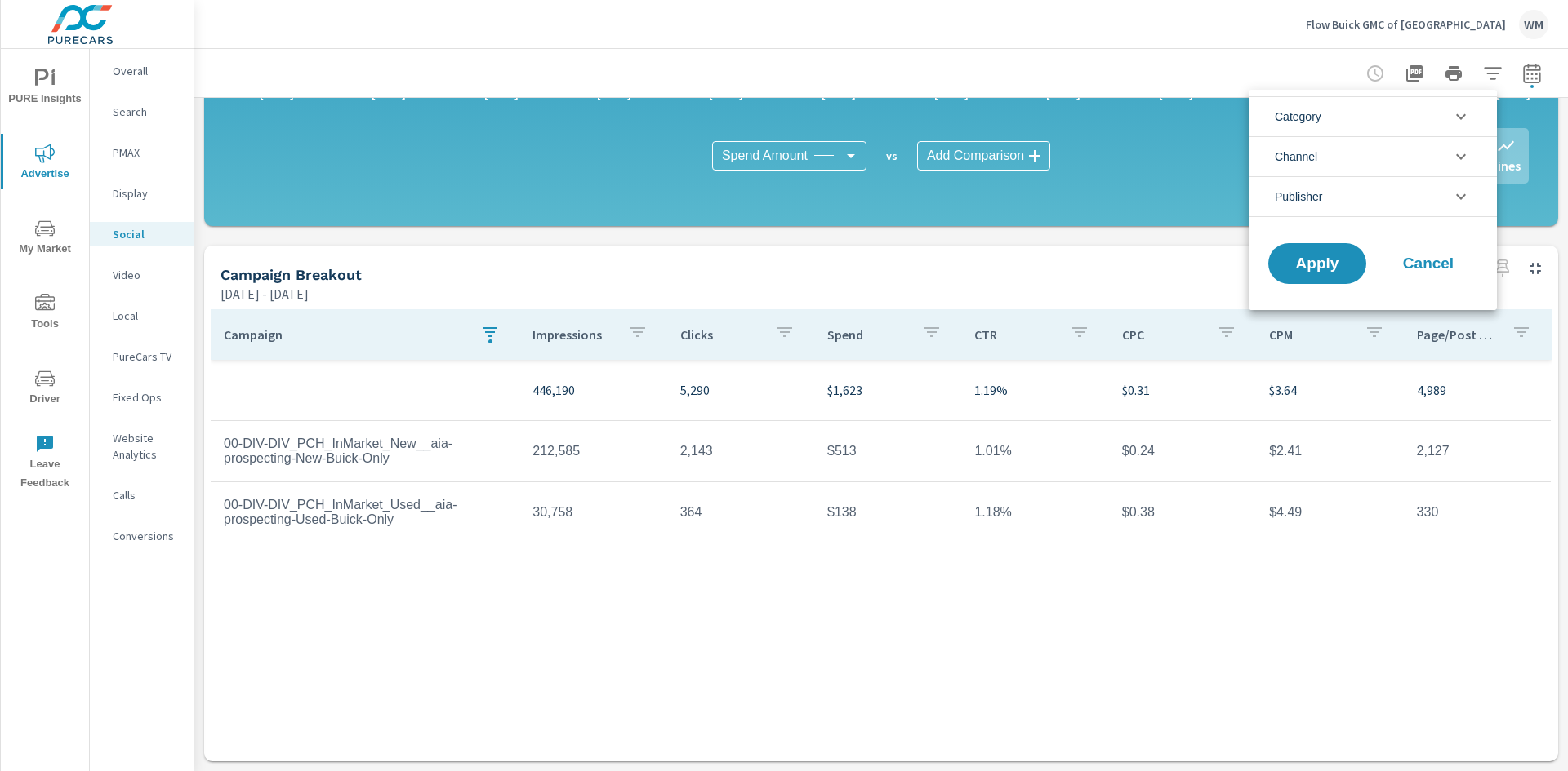
click at [1315, 70] on div at bounding box center [784, 385] width 1568 height 771
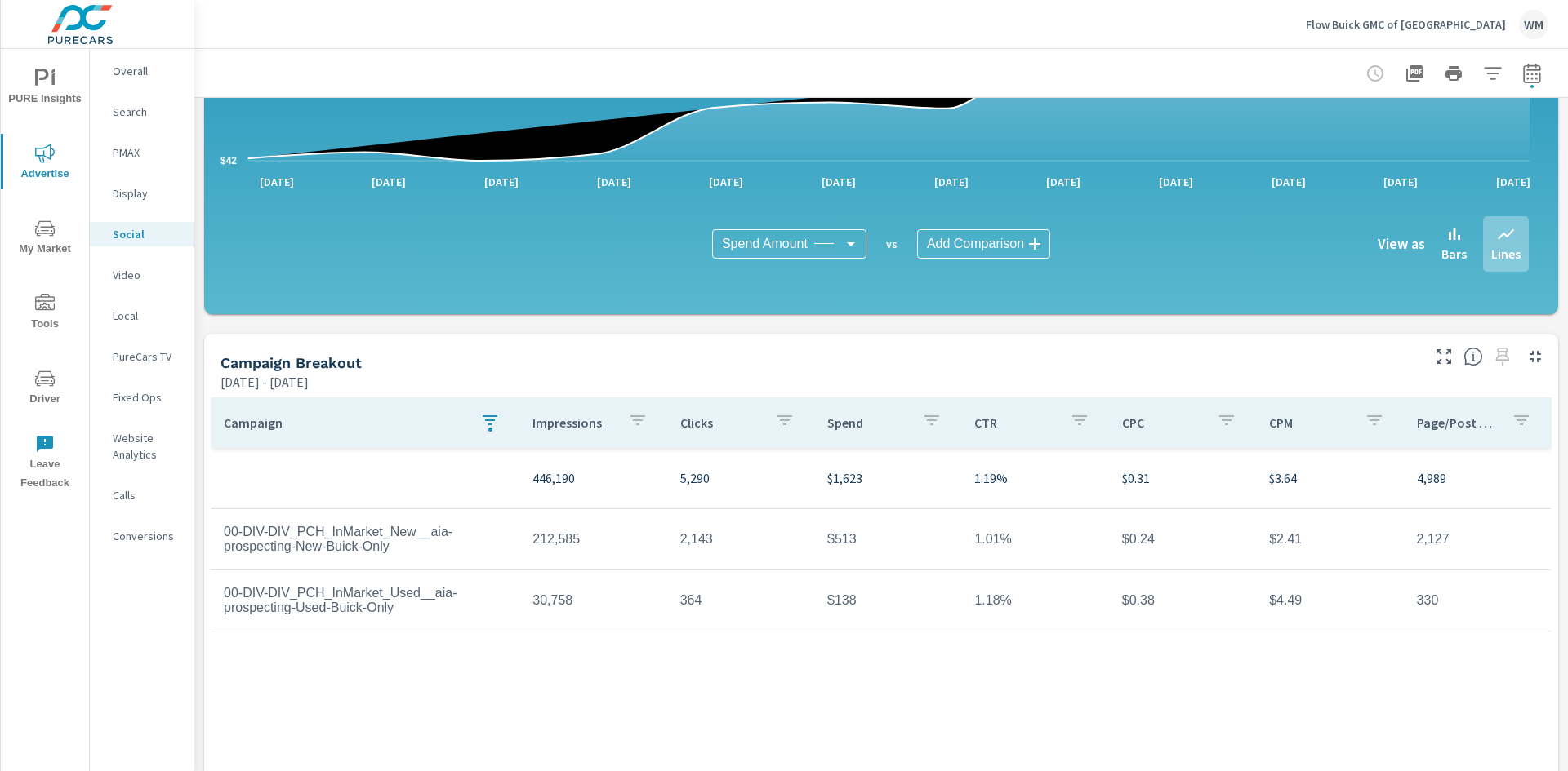
scroll to position [316, 0]
